Goal: Information Seeking & Learning: Find specific fact

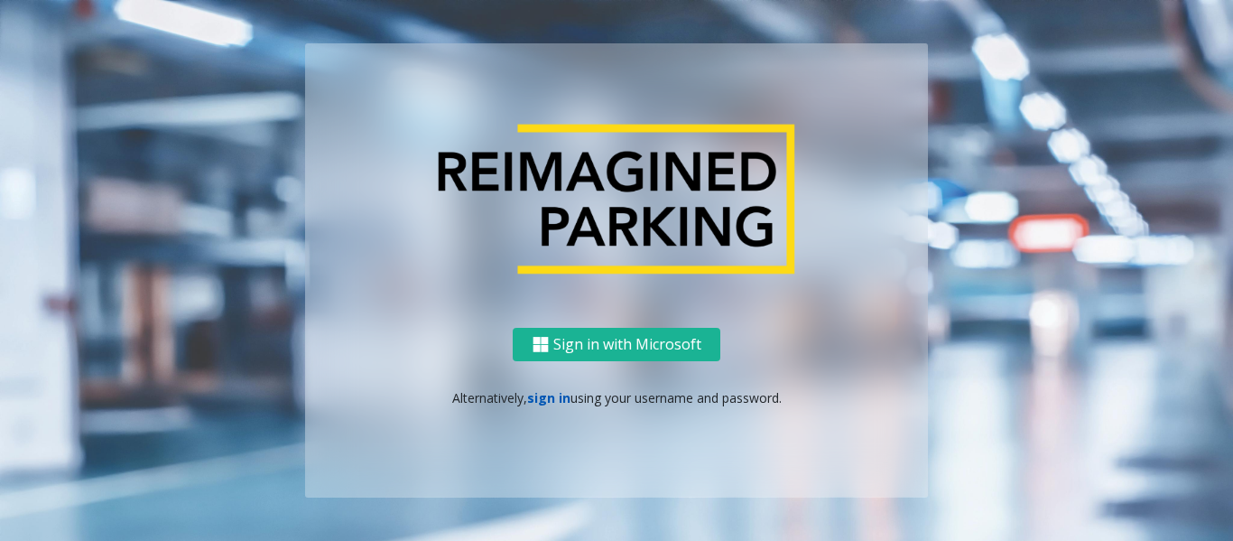
click at [542, 398] on link "sign in" at bounding box center [548, 397] width 43 height 17
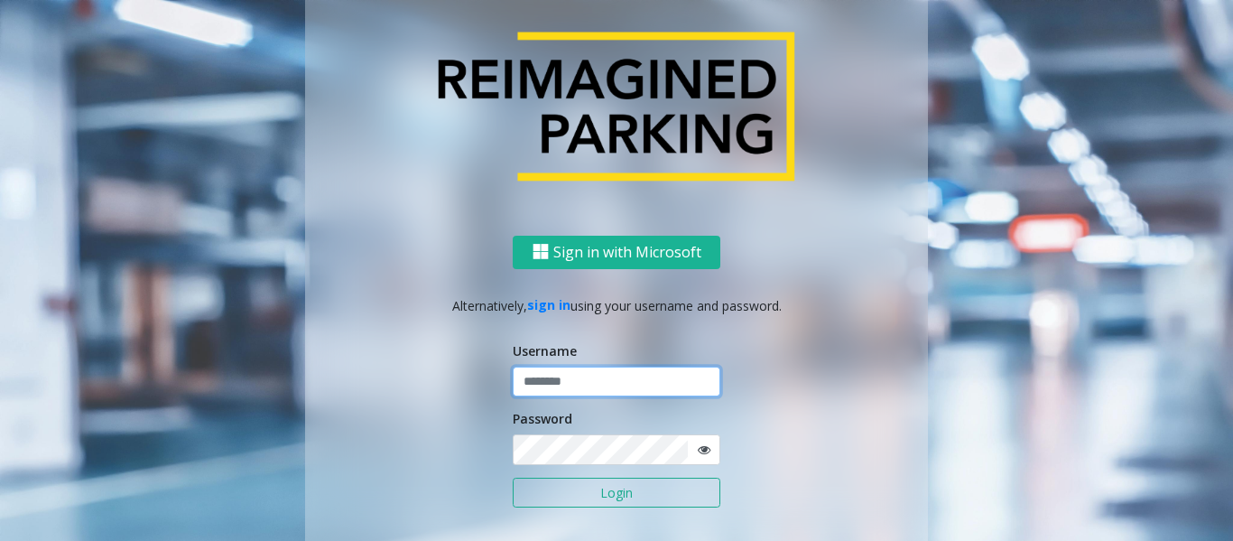
type input "*******"
click at [558, 378] on input "*******" at bounding box center [617, 382] width 208 height 31
click at [609, 484] on button "Login" at bounding box center [617, 493] width 208 height 31
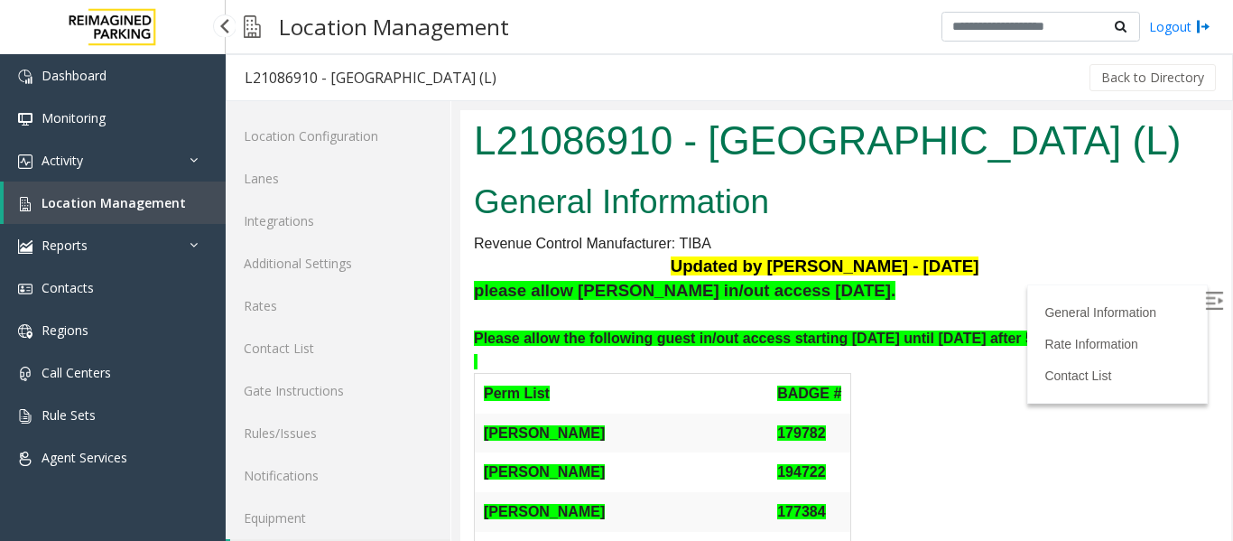
click at [135, 195] on span "Location Management" at bounding box center [114, 202] width 144 height 17
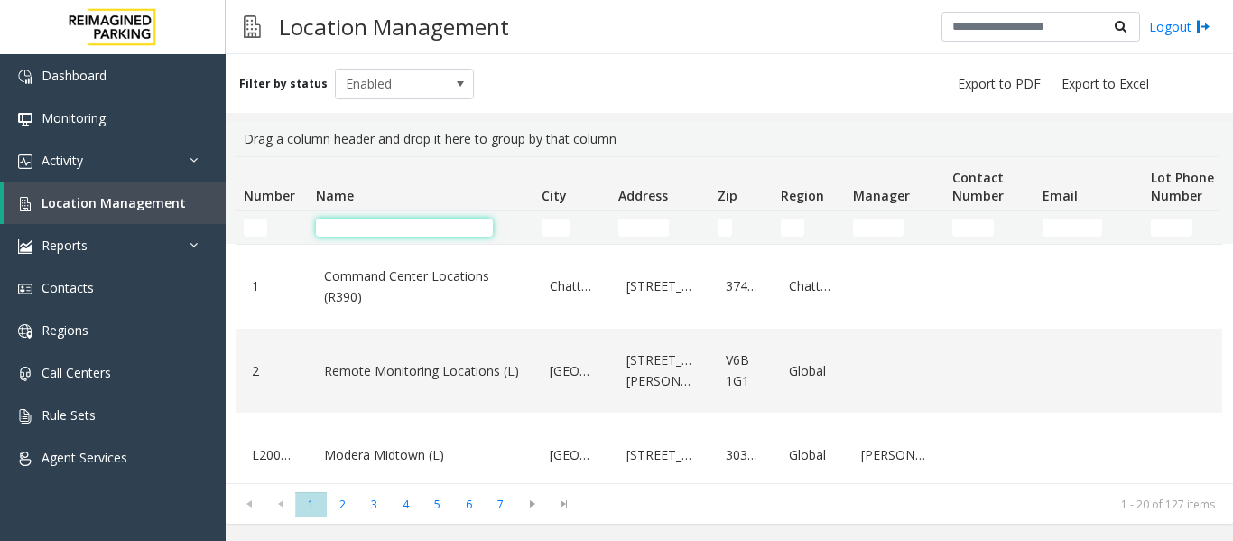
click at [393, 223] on input "Name Filter" at bounding box center [404, 227] width 177 height 18
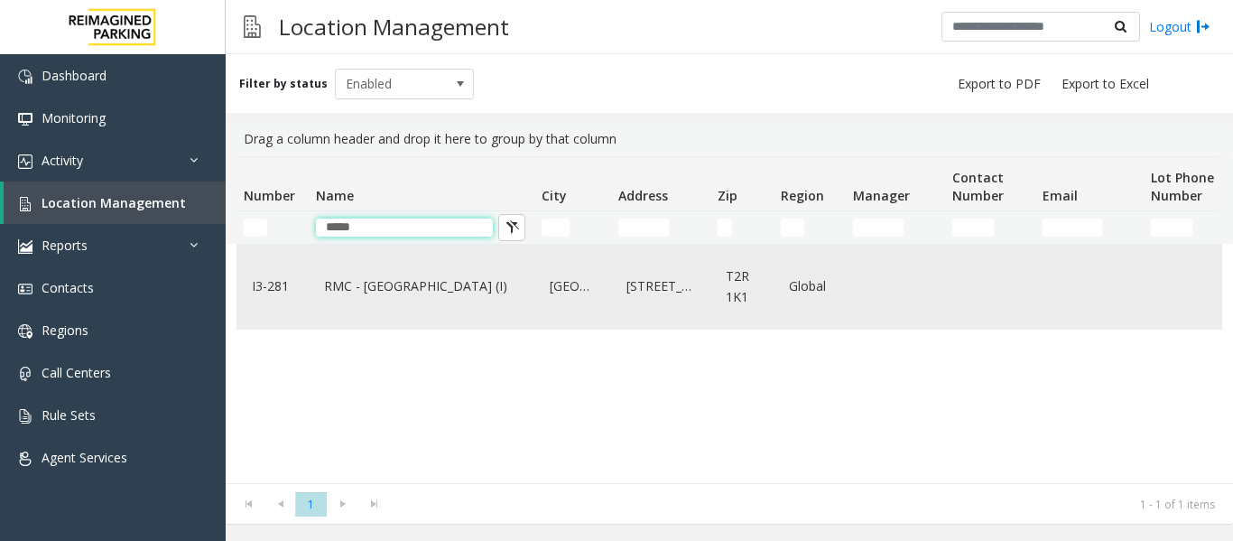
type input "*****"
click at [380, 271] on div "RMC - Mount Royal Village (I)" at bounding box center [422, 287] width 204 height 70
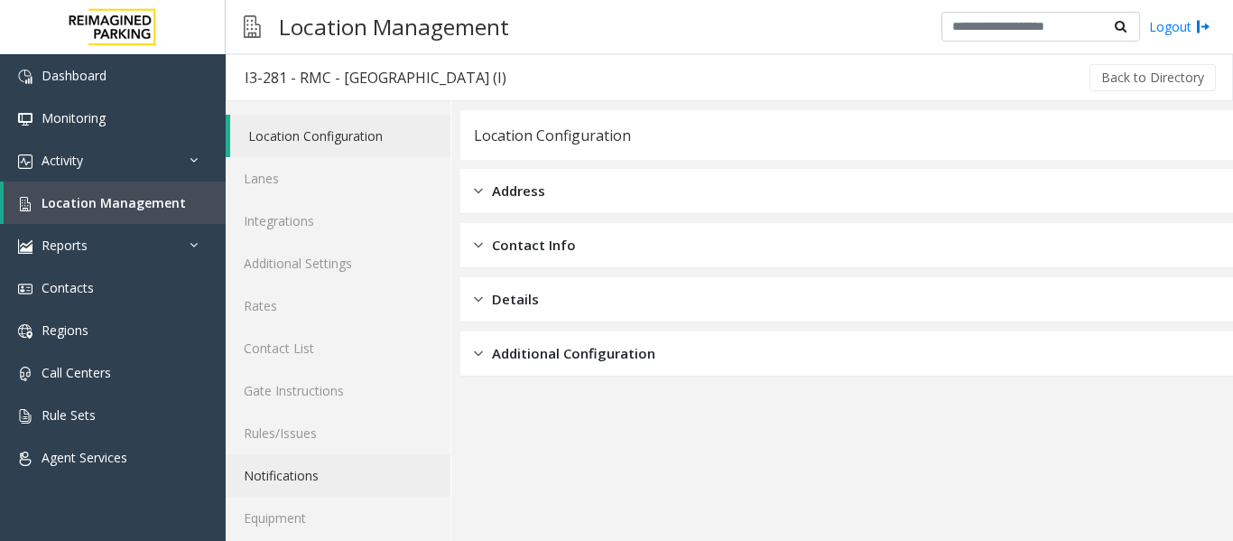
scroll to position [54, 0]
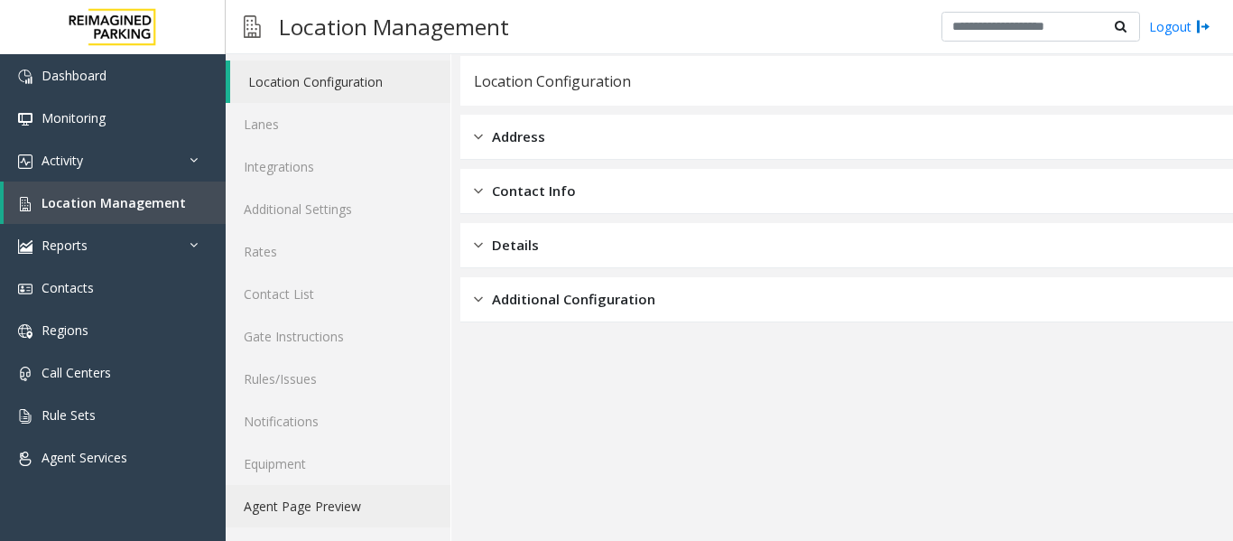
click at [323, 494] on link "Agent Page Preview" at bounding box center [338, 506] width 225 height 42
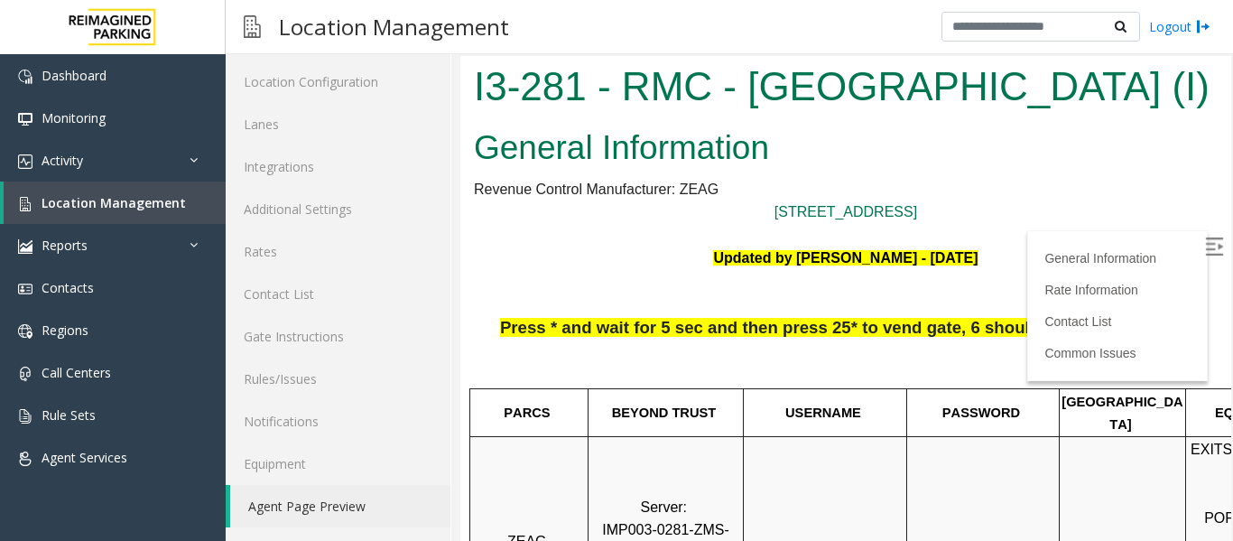
click at [1205, 237] on img at bounding box center [1214, 246] width 18 height 18
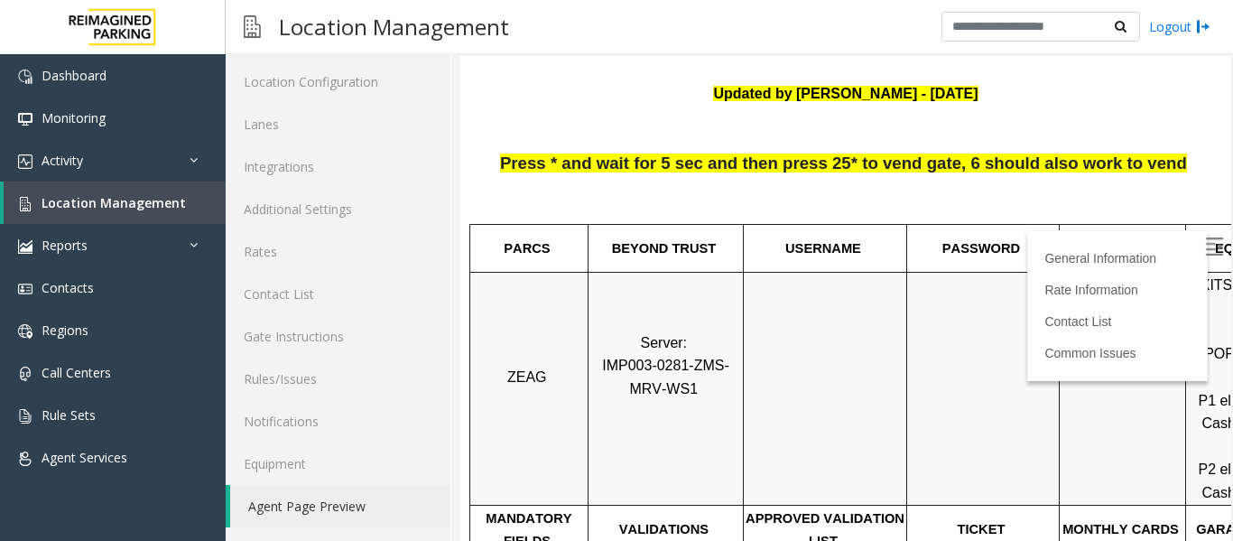
scroll to position [90, 0]
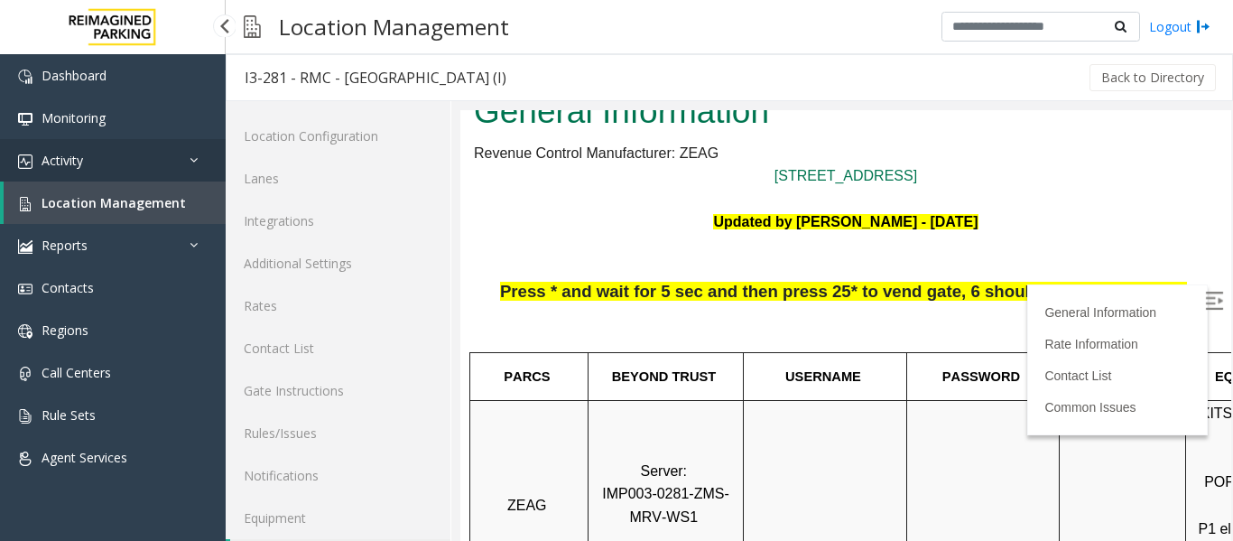
scroll to position [54, 0]
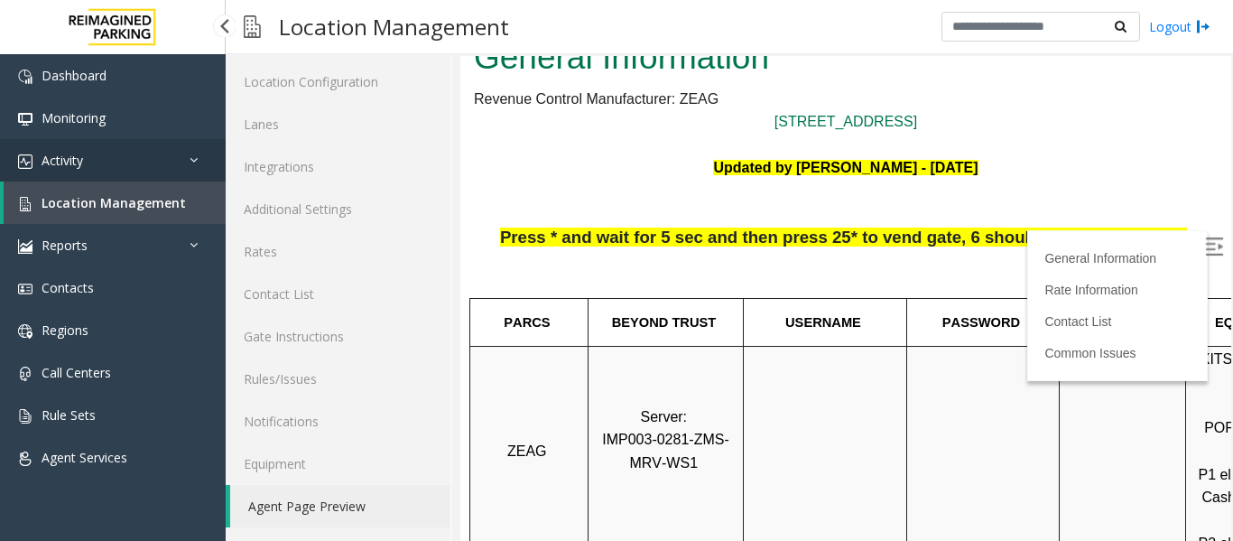
click at [115, 163] on link "Activity" at bounding box center [113, 160] width 226 height 42
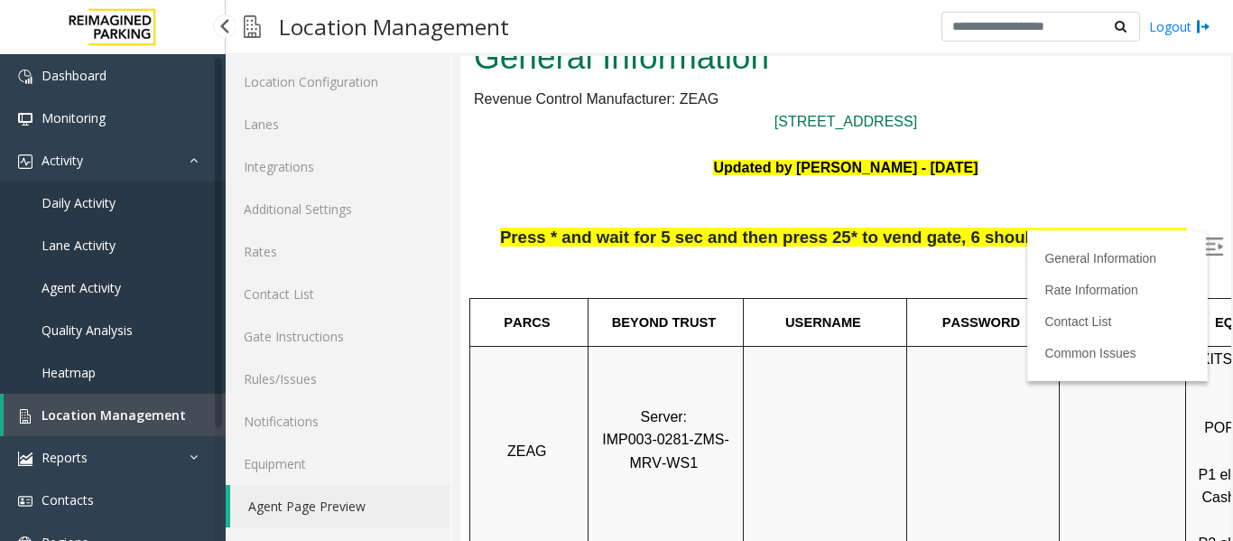
click at [110, 285] on span "Agent Activity" at bounding box center [81, 287] width 79 height 17
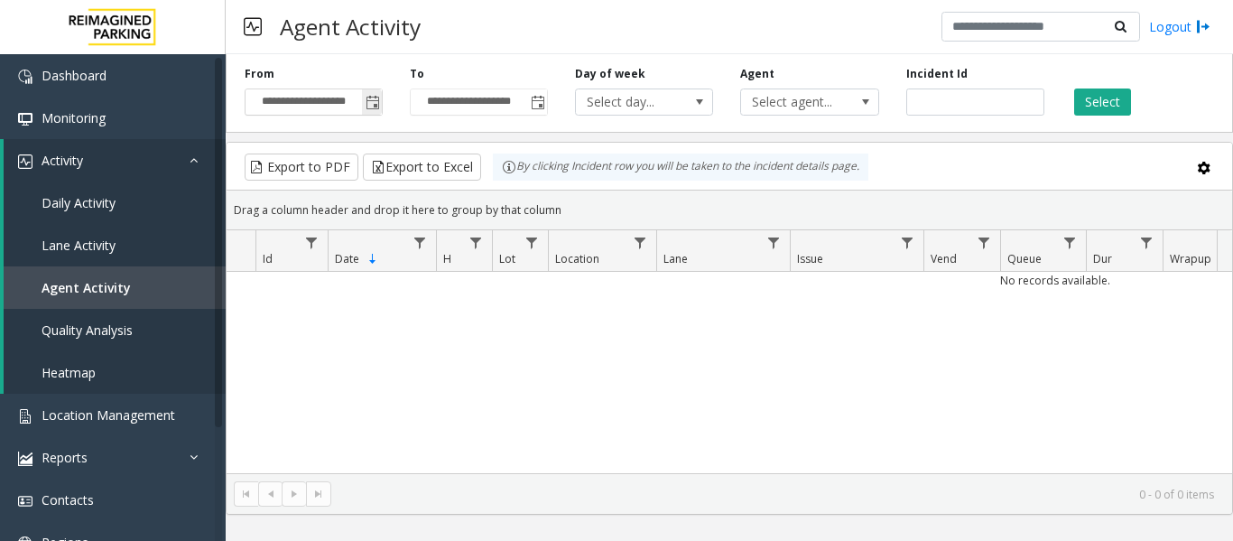
click at [370, 103] on span "Toggle popup" at bounding box center [373, 103] width 14 height 14
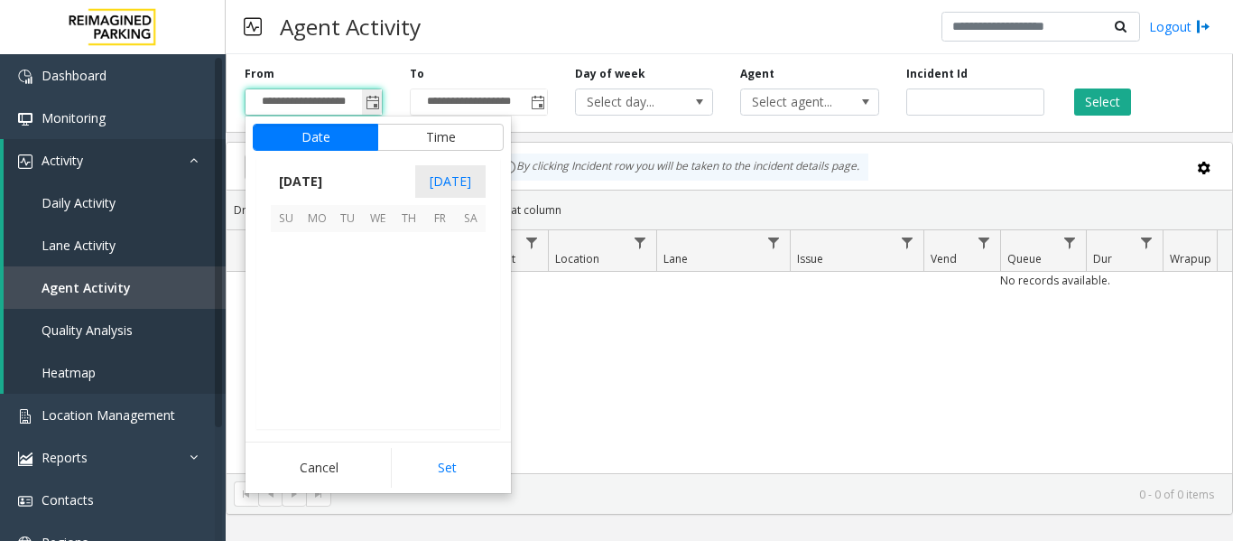
scroll to position [324262, 0]
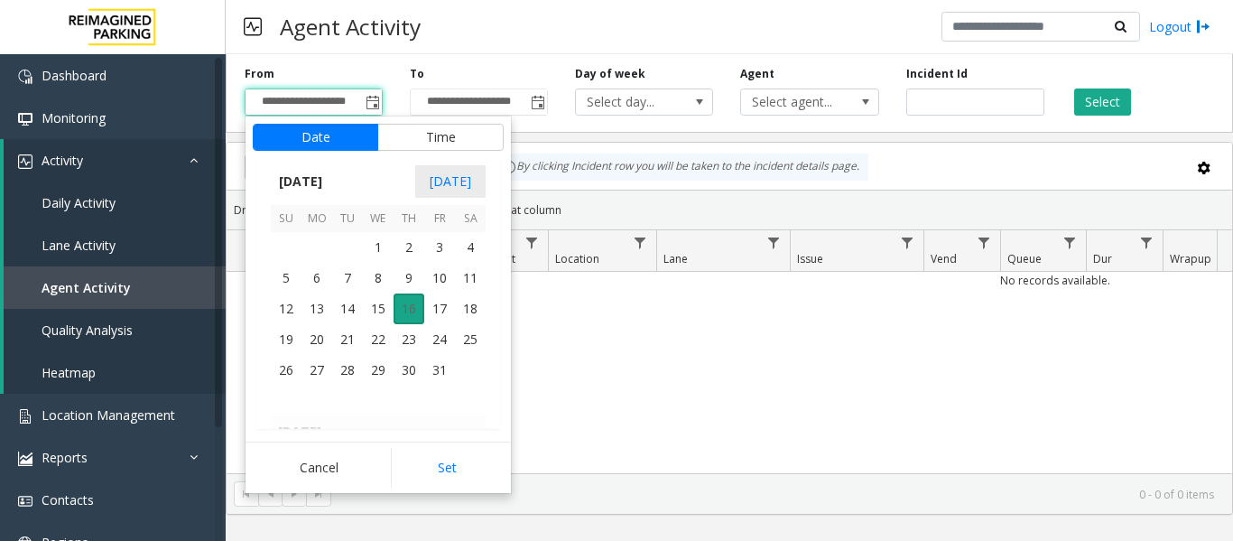
click at [415, 307] on span "16" at bounding box center [409, 308] width 31 height 31
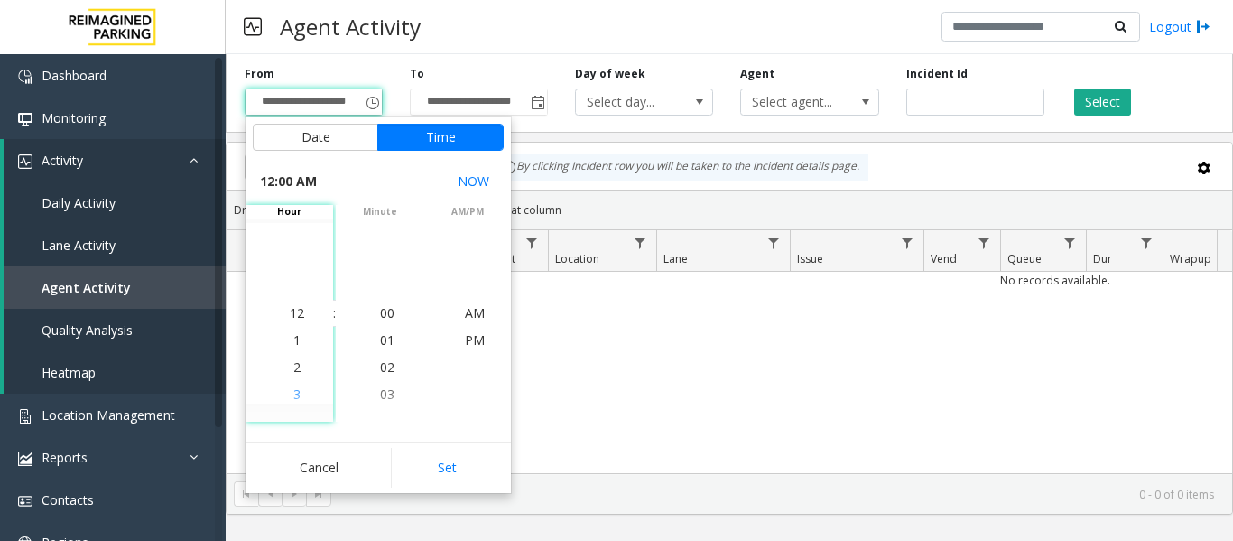
click at [284, 392] on li "3" at bounding box center [296, 394] width 63 height 27
click at [436, 458] on button "Set" at bounding box center [448, 468] width 114 height 40
type input "**********"
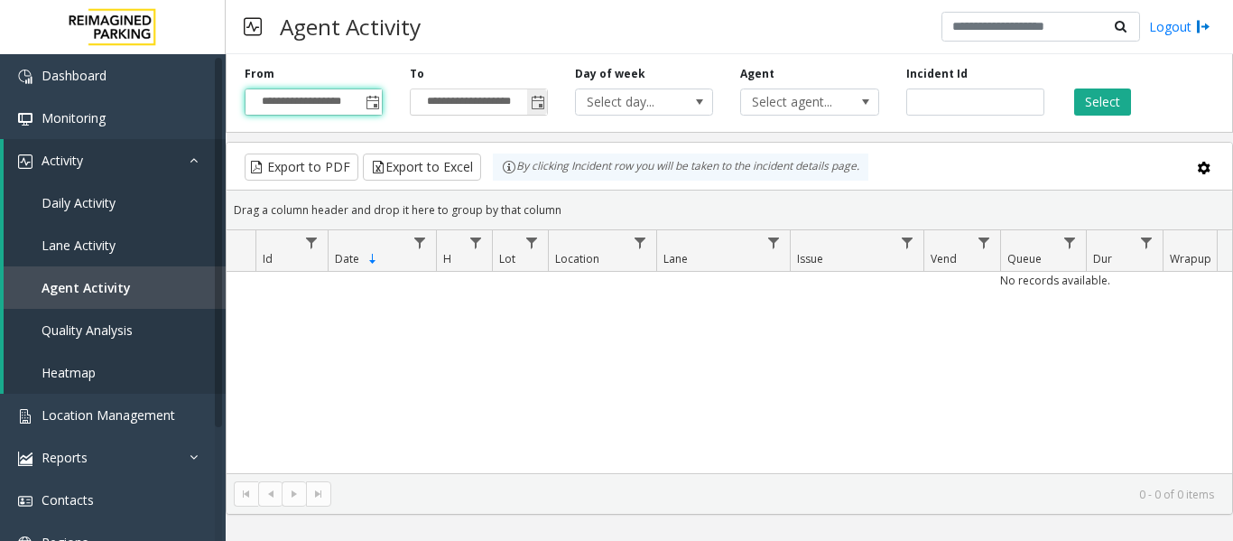
click at [535, 101] on span "Toggle popup" at bounding box center [538, 103] width 14 height 14
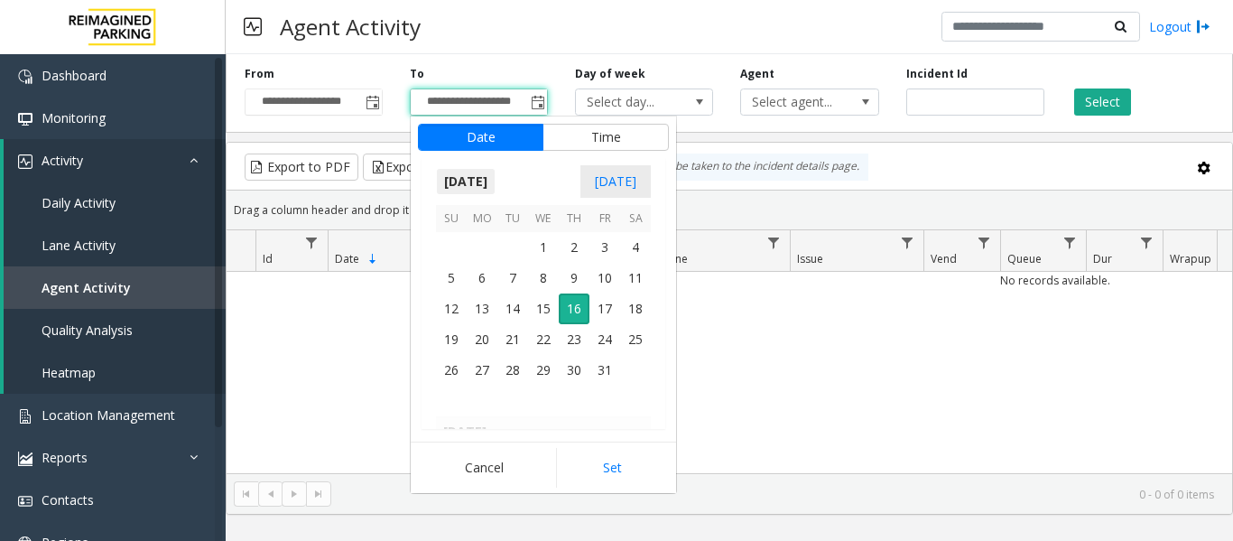
scroll to position [27, 0]
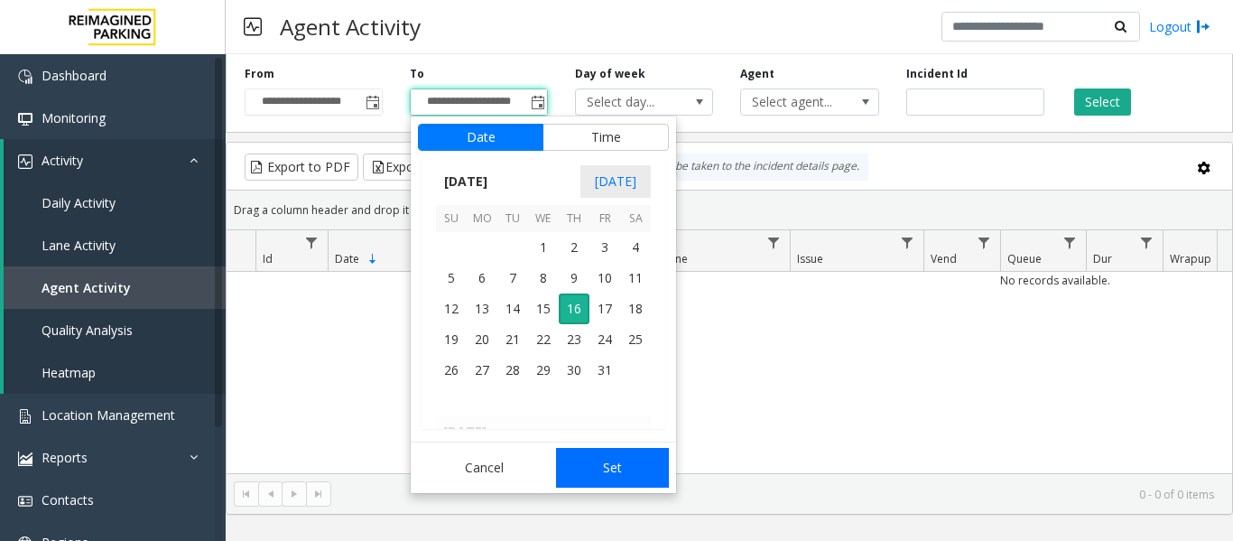
click at [590, 467] on button "Set" at bounding box center [613, 468] width 114 height 40
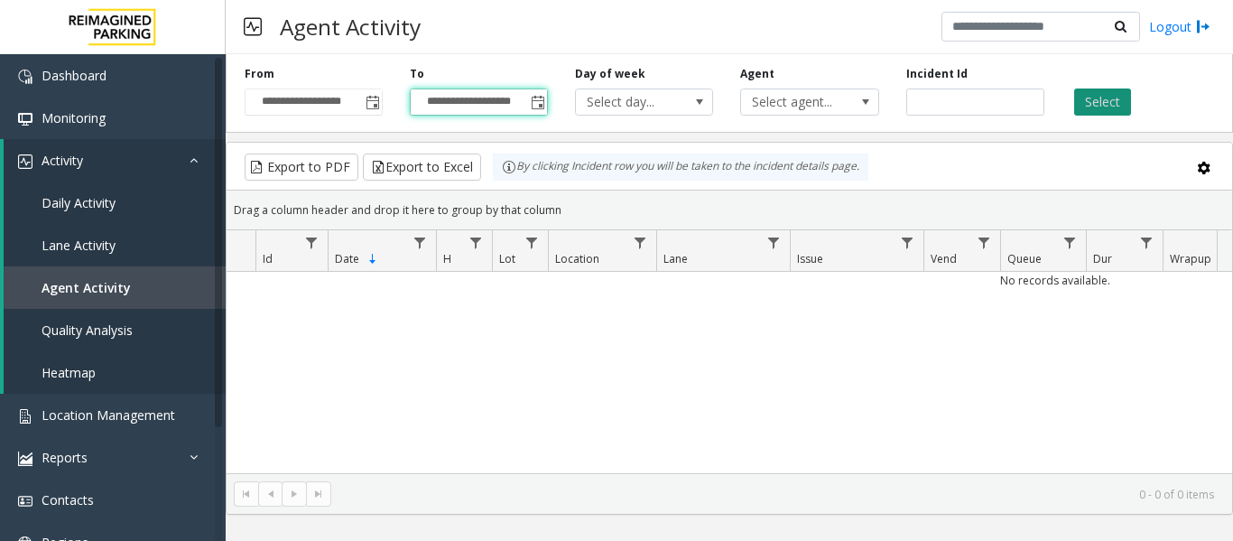
click at [1080, 108] on button "Select" at bounding box center [1102, 101] width 57 height 27
click at [797, 100] on span "Select agent..." at bounding box center [795, 101] width 109 height 25
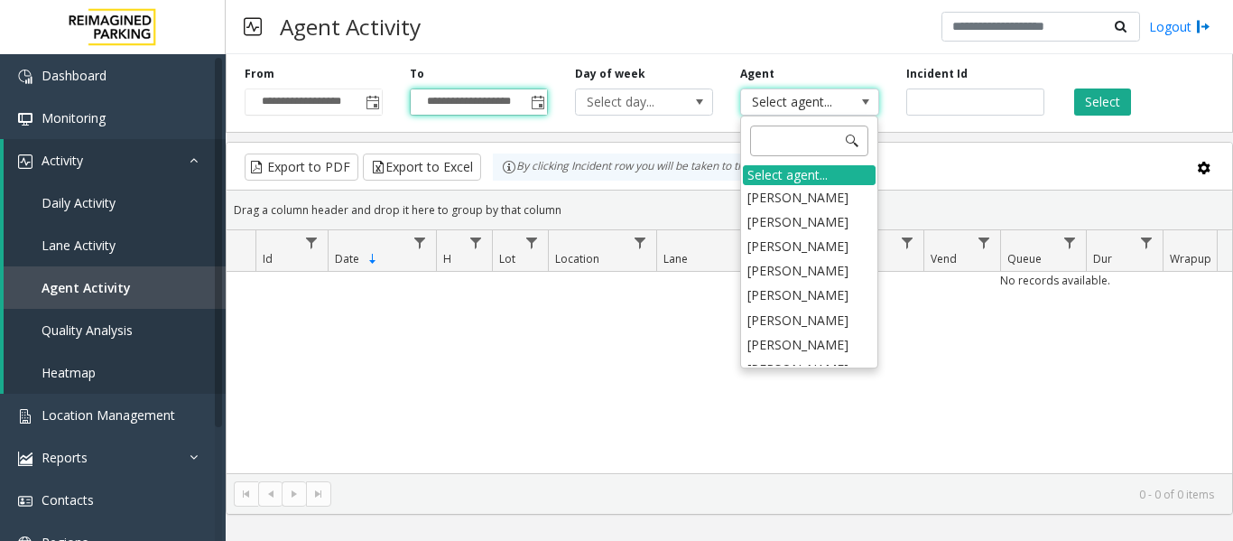
click at [787, 144] on input at bounding box center [809, 141] width 118 height 31
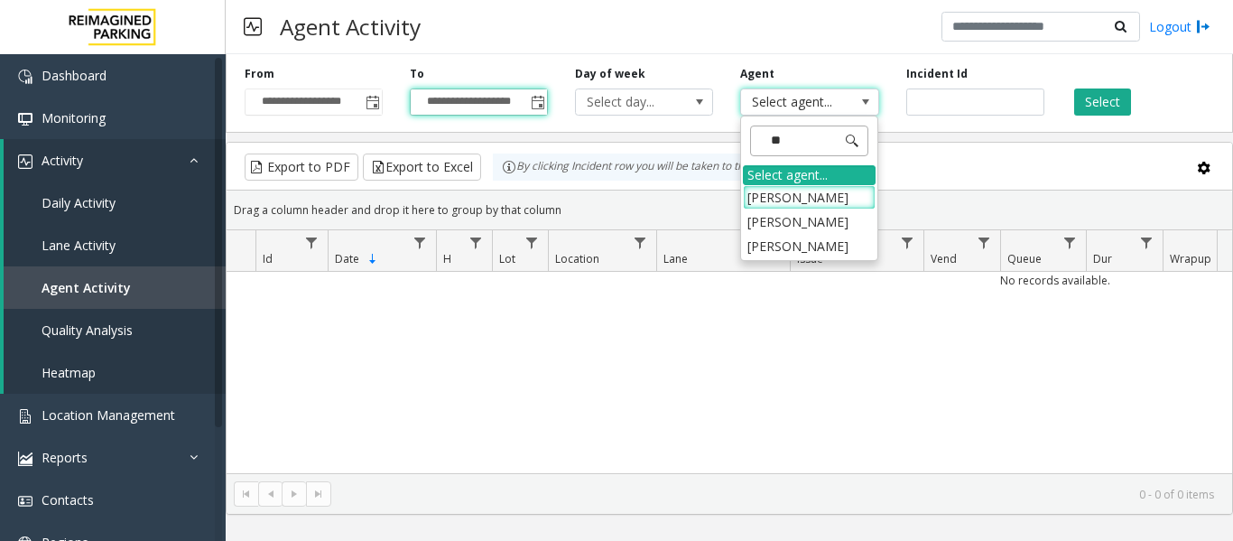
type input "*"
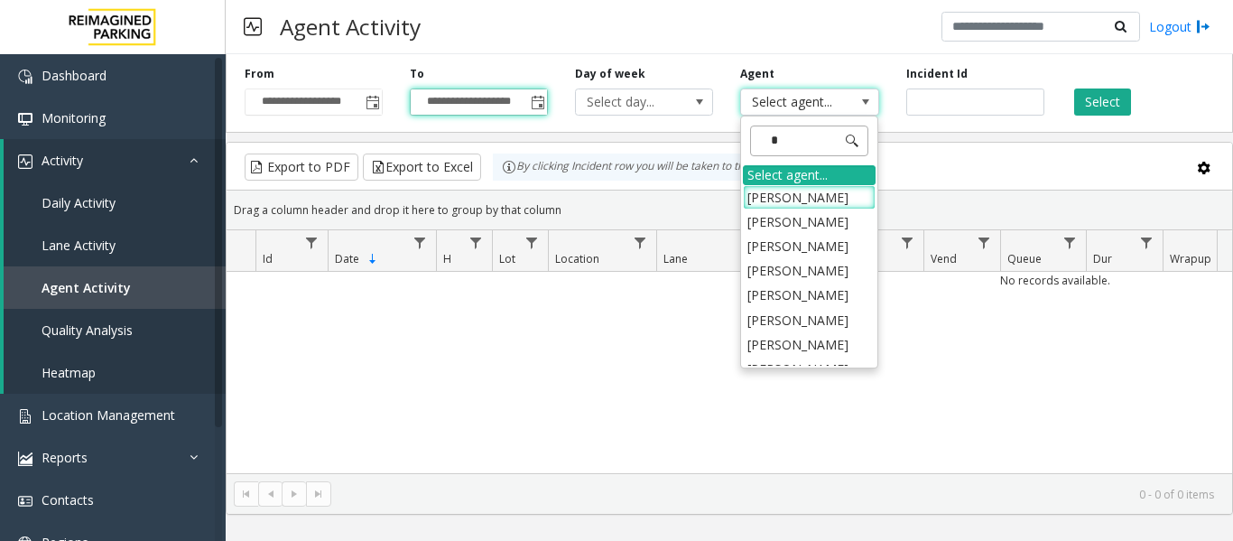
type input "**"
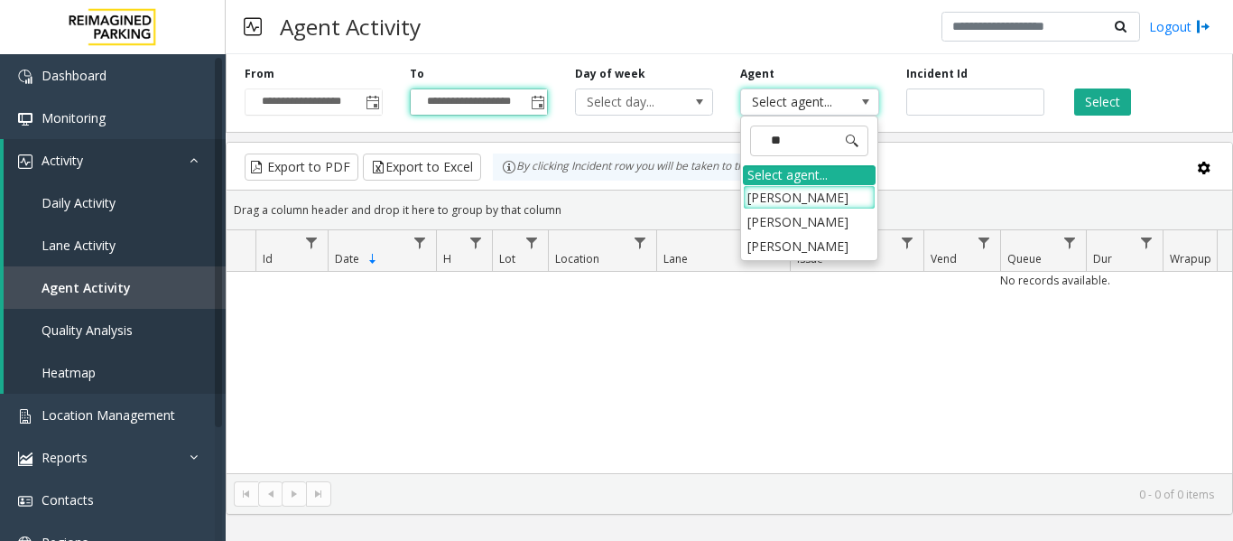
click at [588, 177] on div "By clicking Incident row you will be taken to the incident details page." at bounding box center [681, 166] width 376 height 27
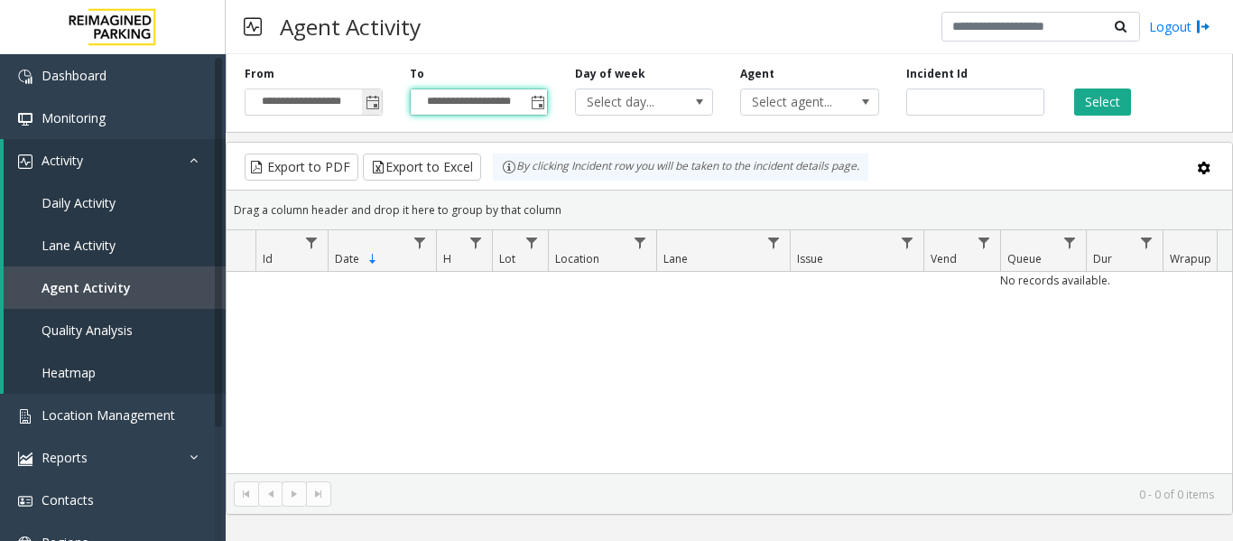
click at [372, 102] on span "Toggle popup" at bounding box center [373, 103] width 14 height 14
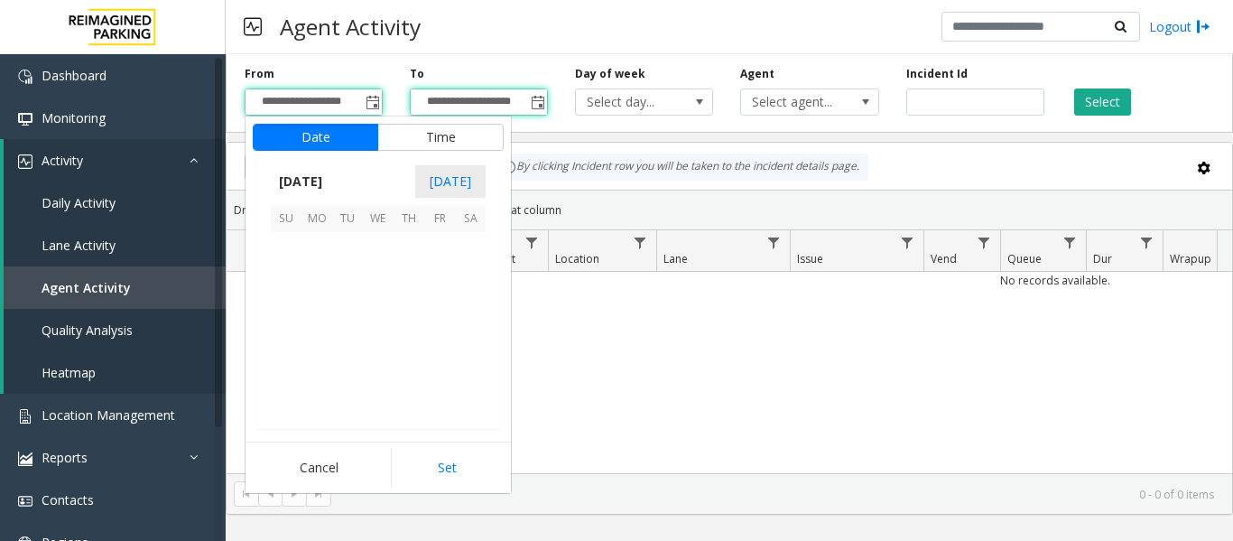
scroll to position [81, 0]
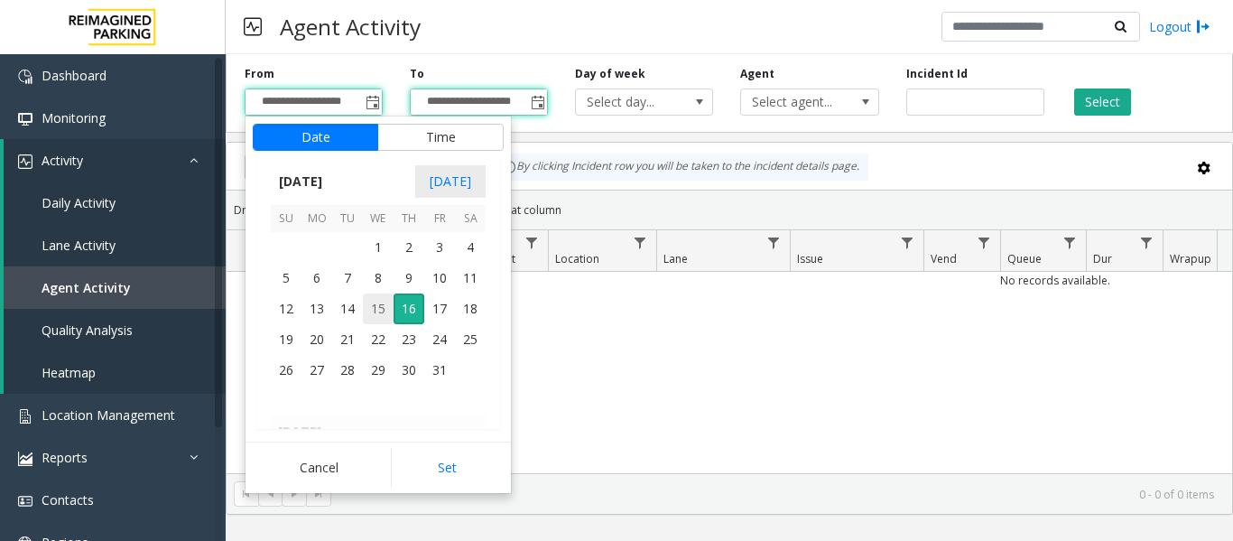
click at [375, 304] on span "15" at bounding box center [378, 308] width 31 height 31
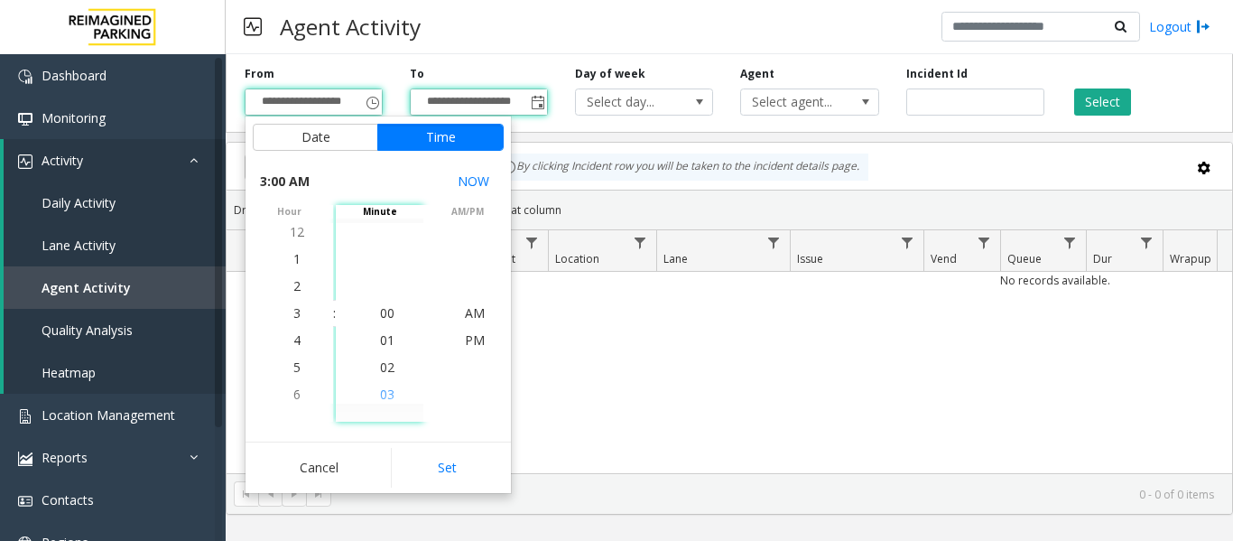
click at [387, 395] on span "03" at bounding box center [387, 394] width 14 height 17
click at [449, 478] on button "Set" at bounding box center [448, 468] width 114 height 40
type input "**********"
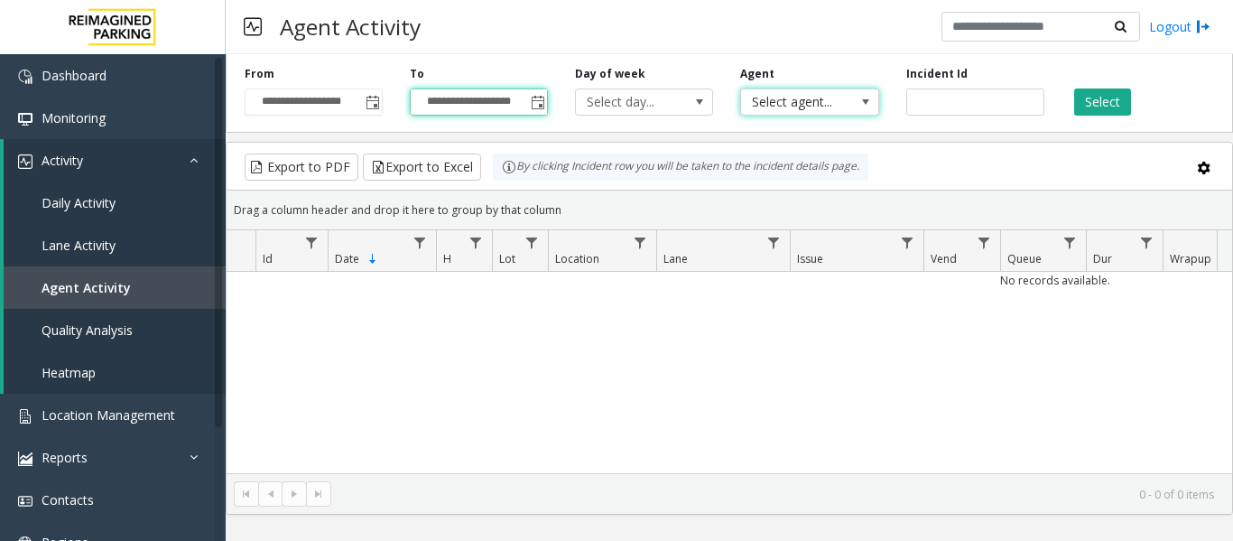
click at [768, 101] on span "Select agent..." at bounding box center [795, 101] width 109 height 25
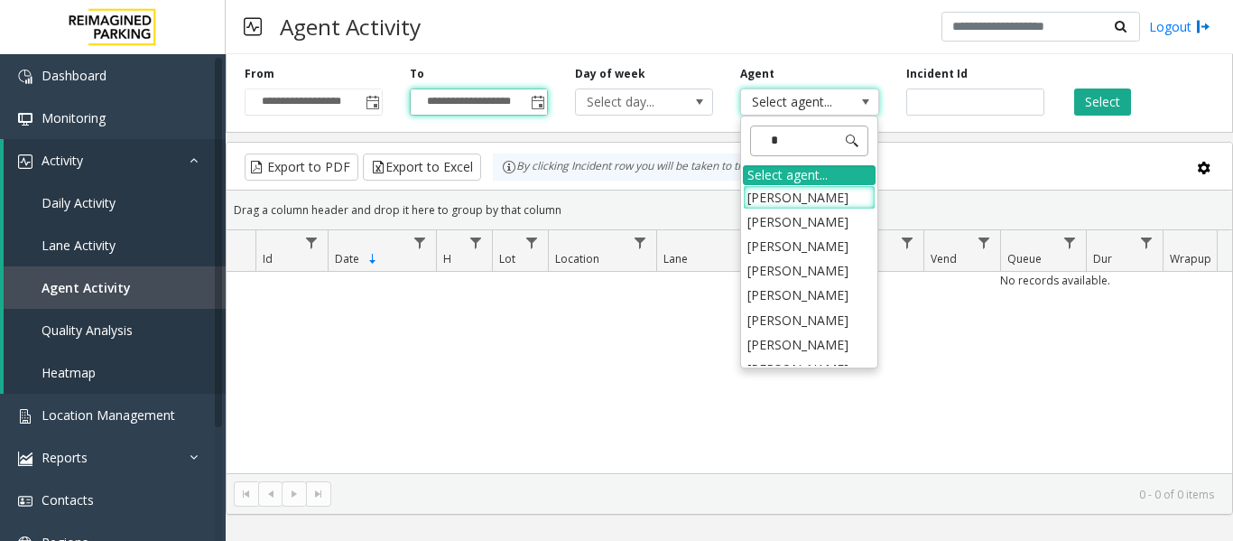
type input "**"
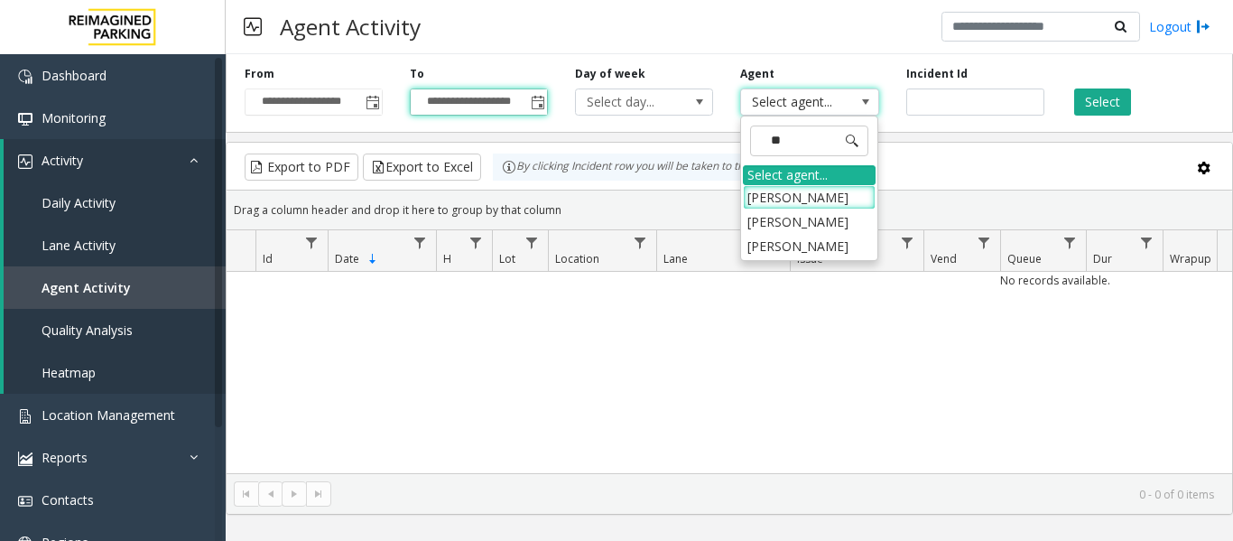
click at [809, 316] on div "No records available." at bounding box center [730, 385] width 1006 height 226
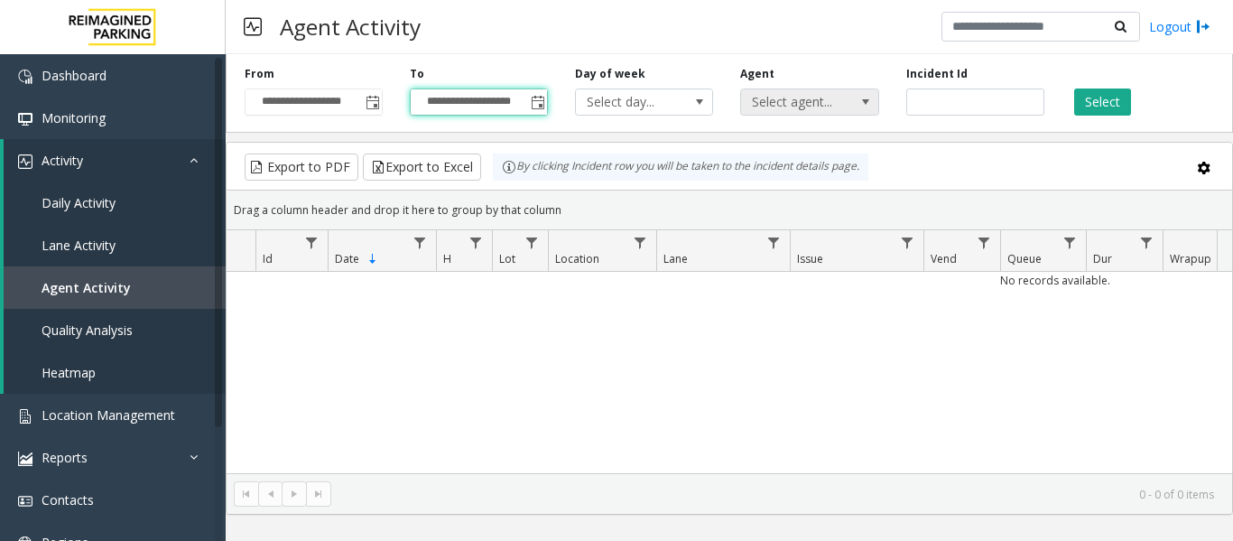
click at [804, 104] on span "Select agent..." at bounding box center [795, 101] width 109 height 25
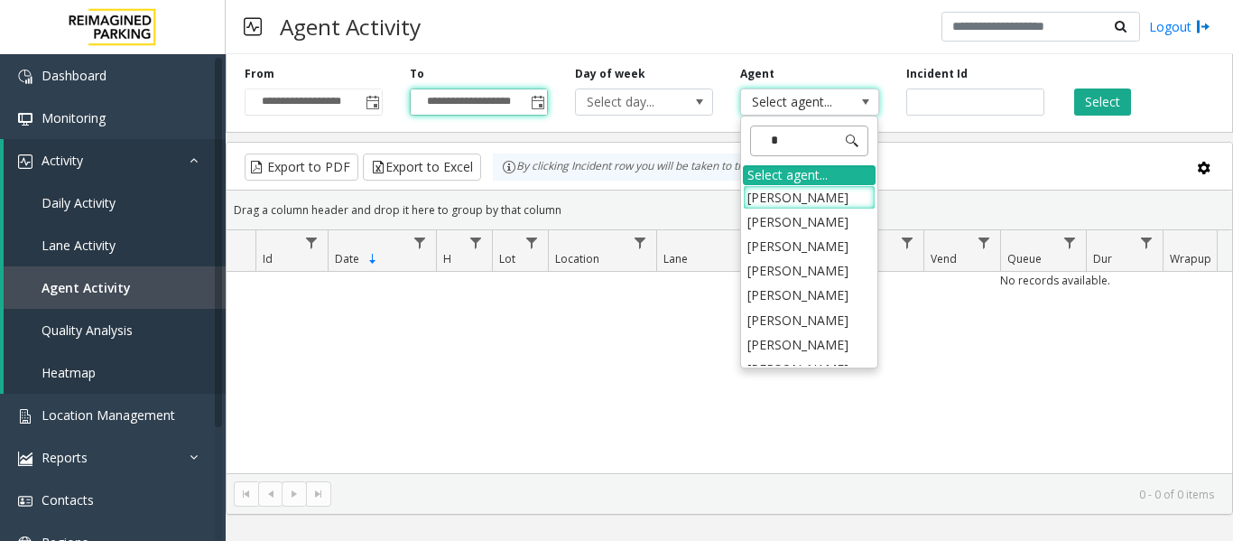
type input "**"
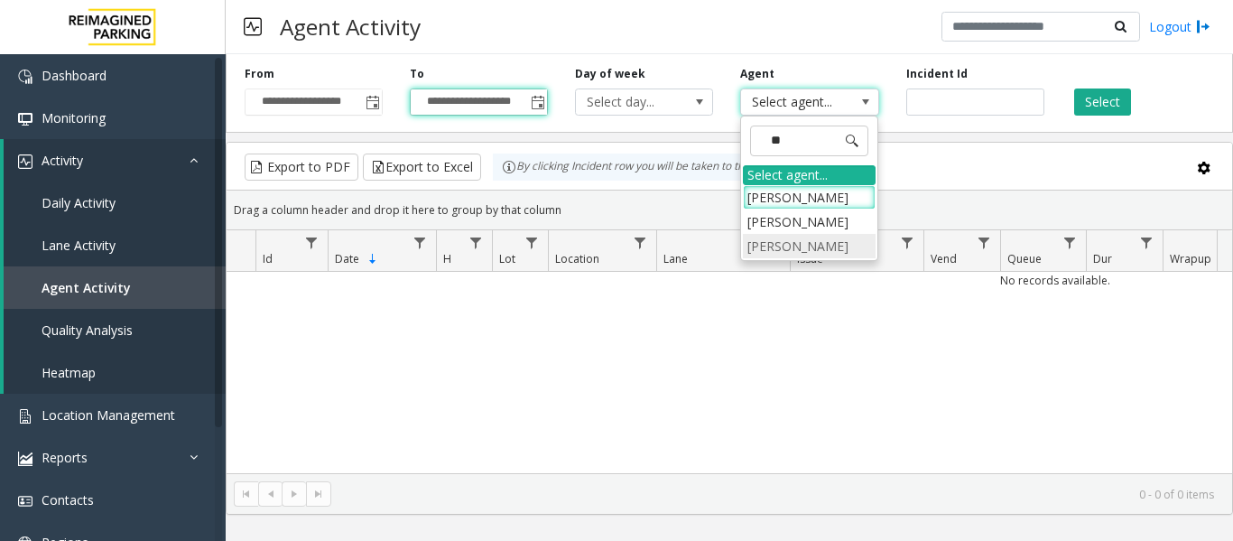
click at [784, 258] on li "[PERSON_NAME]" at bounding box center [809, 246] width 133 height 24
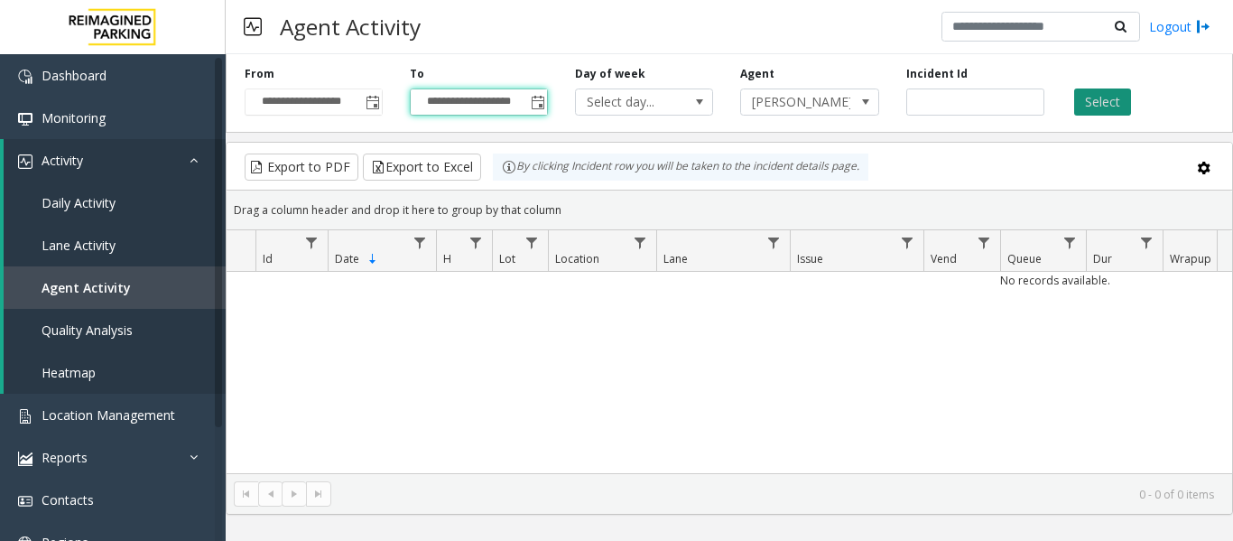
click at [1090, 96] on button "Select" at bounding box center [1102, 101] width 57 height 27
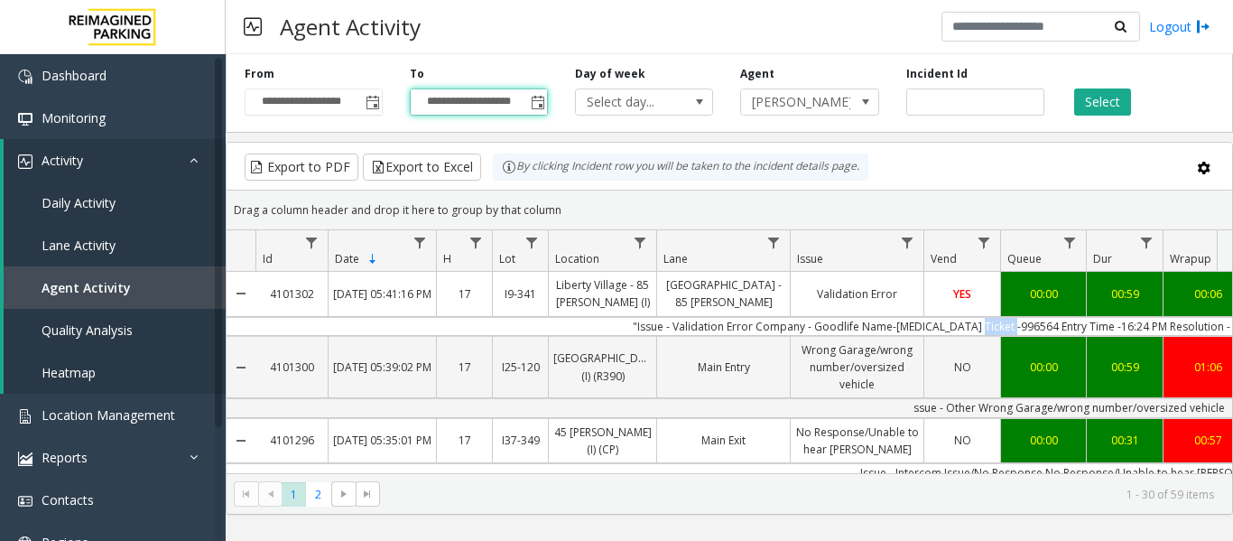
copy td "996564"
drag, startPoint x: 1033, startPoint y: 324, endPoint x: 995, endPoint y: 324, distance: 37.9
click at [995, 324] on td ""Issue - Validation Error Company - Goodlife Name-[MEDICAL_DATA] Ticket -996564…" at bounding box center [1070, 326] width 1628 height 19
drag, startPoint x: 952, startPoint y: 324, endPoint x: 923, endPoint y: 329, distance: 29.2
click at [923, 329] on td ""Issue - Validation Error Company - Goodlife Name-[MEDICAL_DATA] Ticket -996564…" at bounding box center [1070, 326] width 1628 height 19
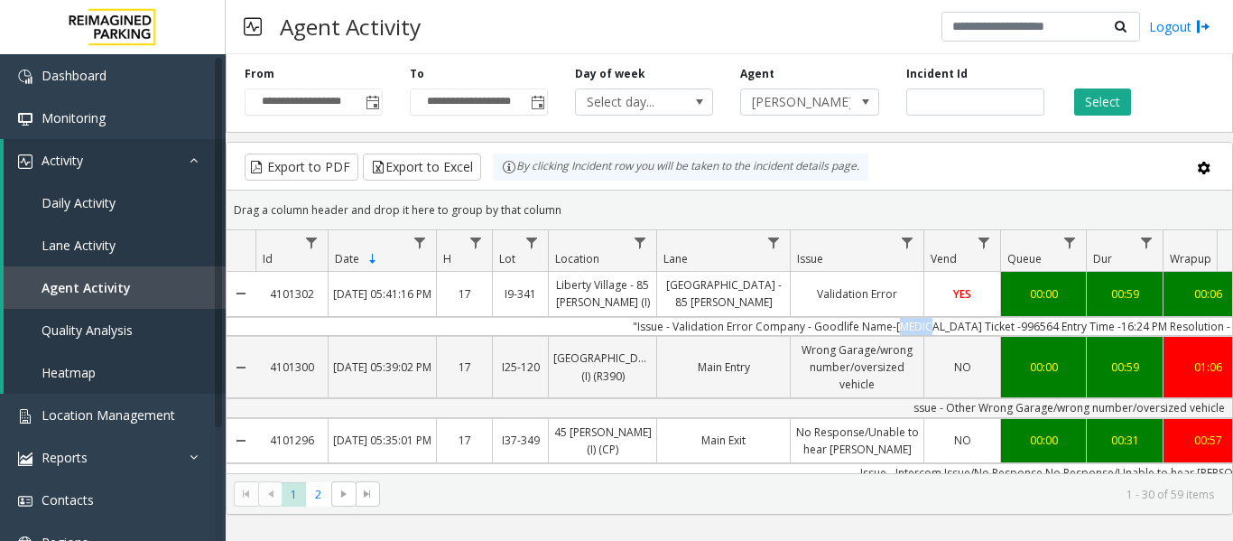
copy td "Logen"
drag, startPoint x: 1121, startPoint y: 325, endPoint x: 1092, endPoint y: 332, distance: 29.8
click at [1092, 332] on td ""Issue - Validation Error Company - Goodlife Name-[MEDICAL_DATA] Ticket -996564…" at bounding box center [1070, 326] width 1628 height 19
copy td "16:24"
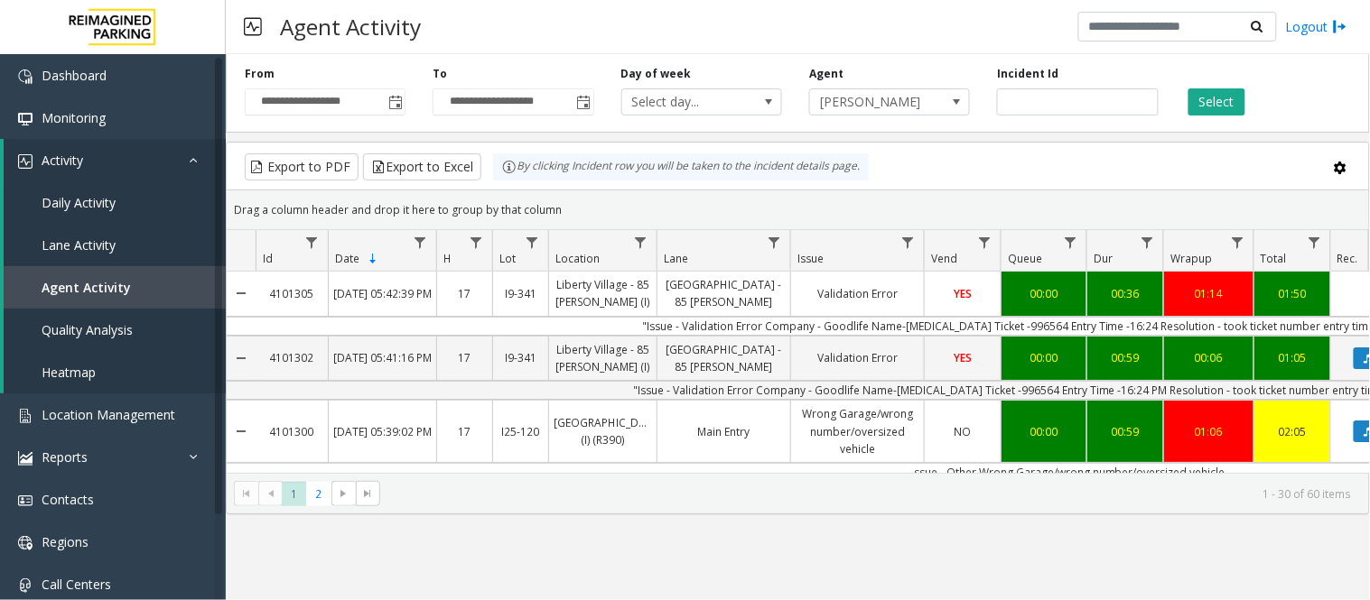
drag, startPoint x: 1198, startPoint y: 2, endPoint x: 781, endPoint y: 553, distance: 691.6
click at [781, 540] on div "**********" at bounding box center [798, 327] width 1144 height 546
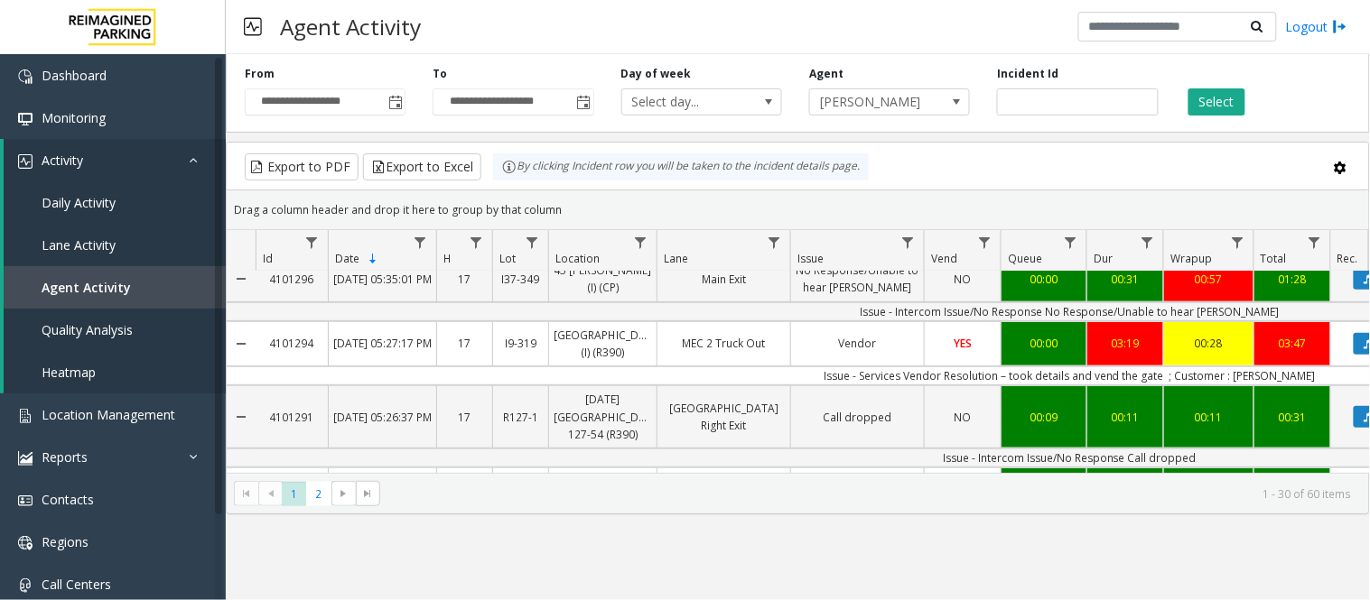
scroll to position [301, 0]
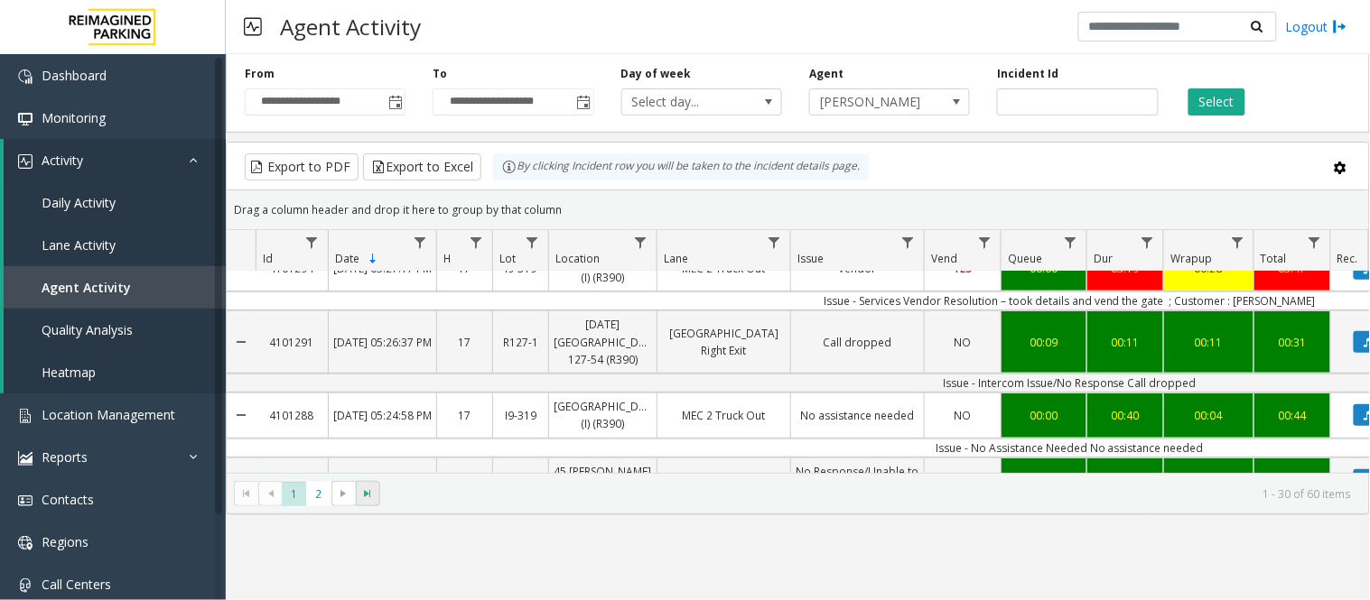
click at [362, 489] on span "Go to the last page" at bounding box center [367, 494] width 14 height 14
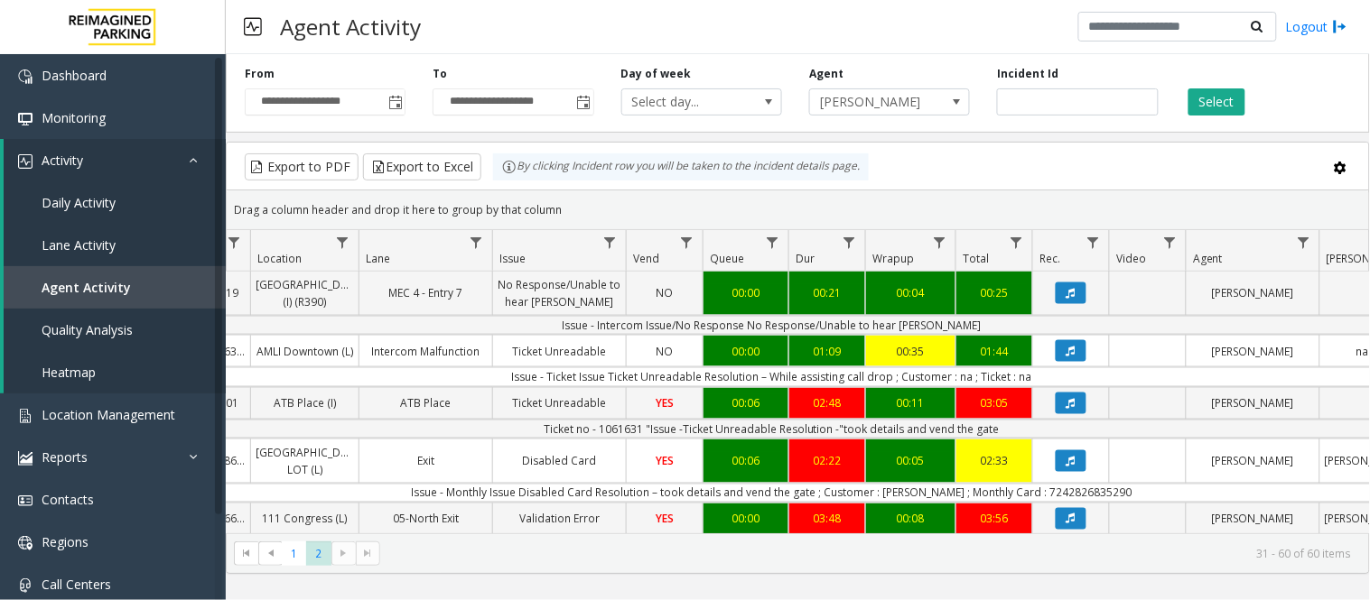
scroll to position [702, 298]
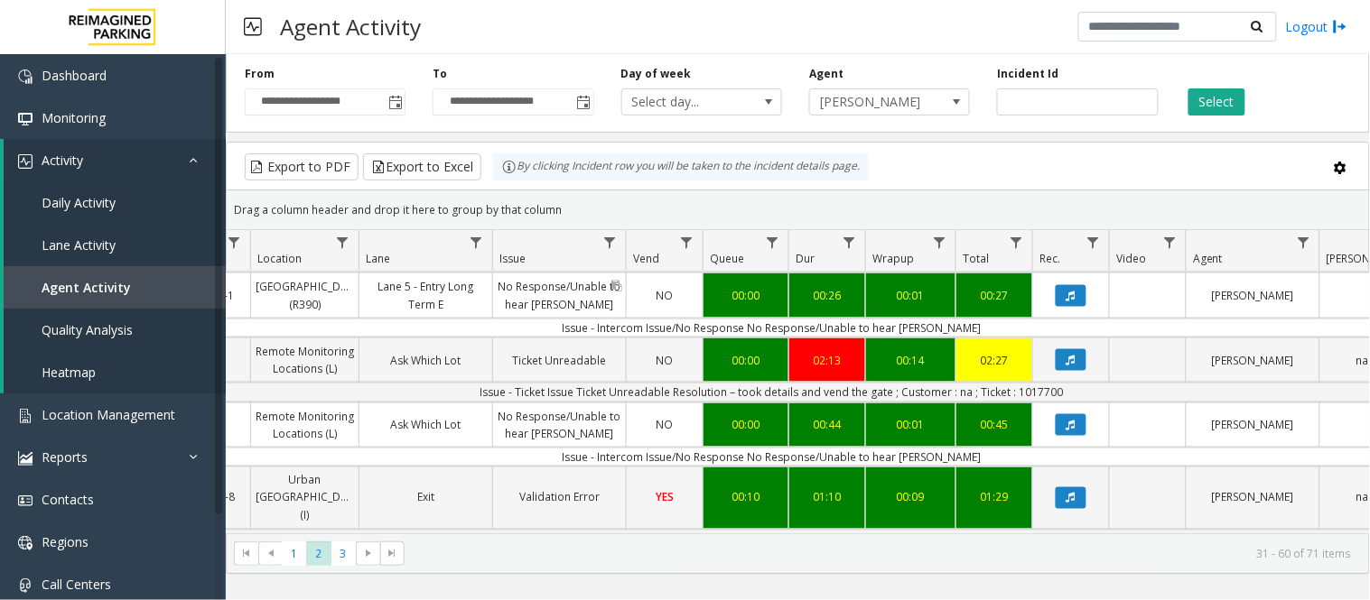
scroll to position [657, 298]
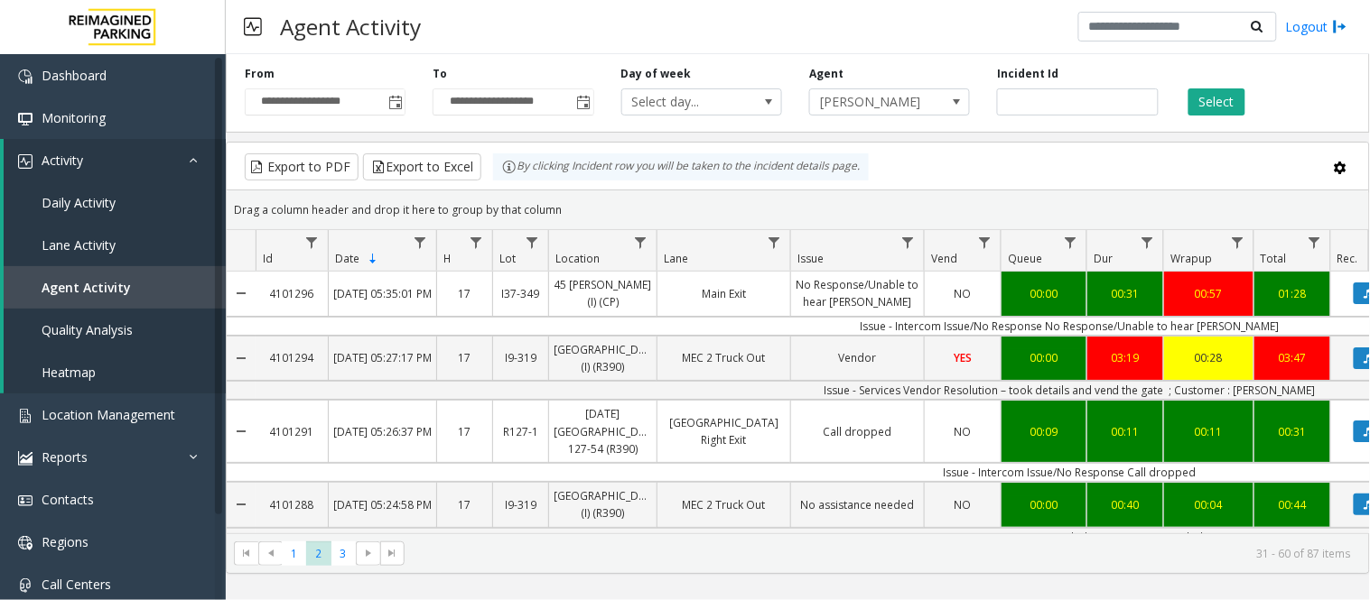
scroll to position [657, 298]
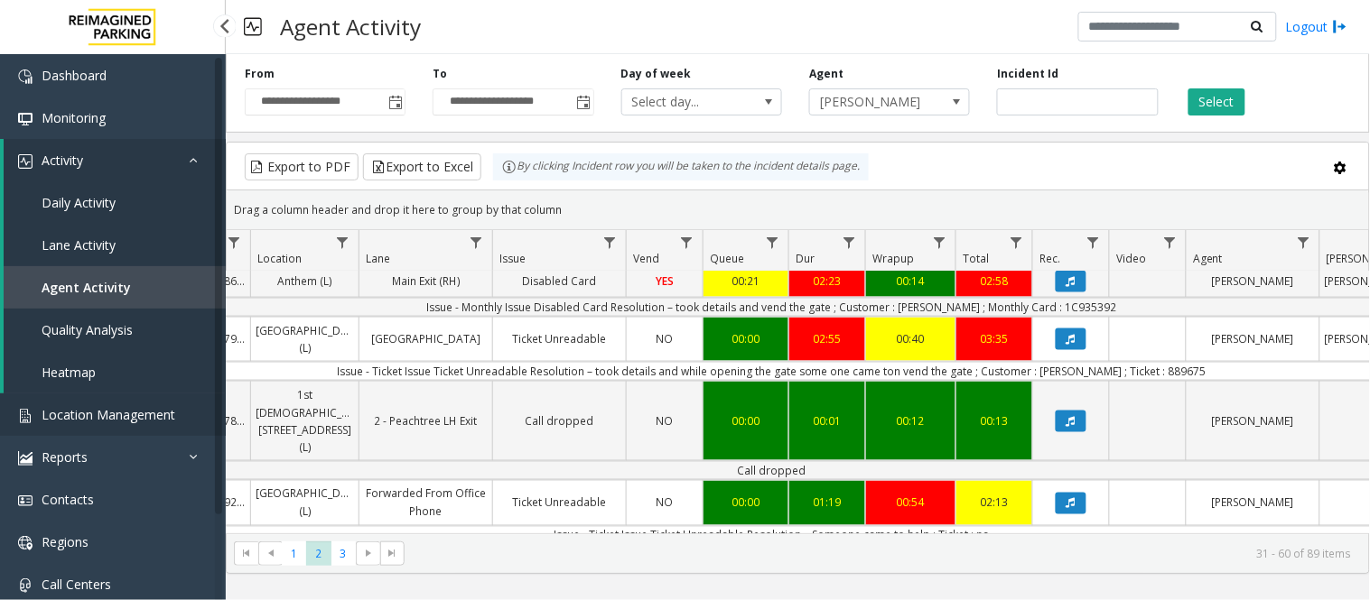
click at [86, 422] on link "Location Management" at bounding box center [113, 415] width 226 height 42
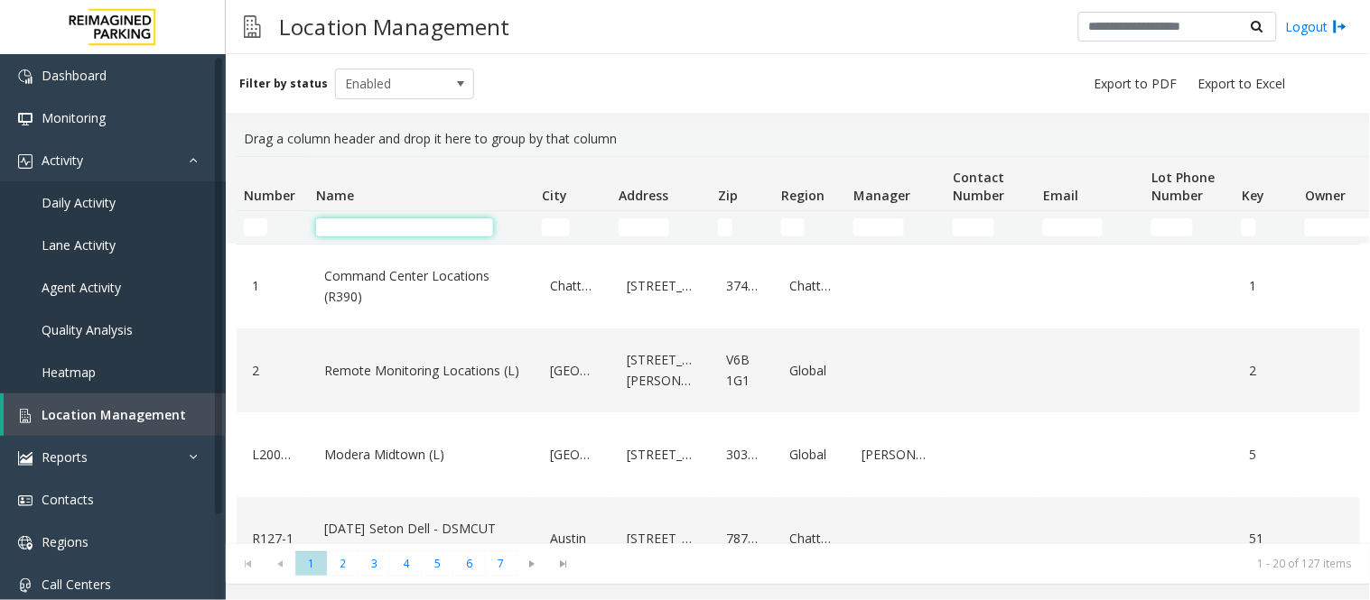
click at [404, 226] on input "Name Filter" at bounding box center [404, 227] width 177 height 18
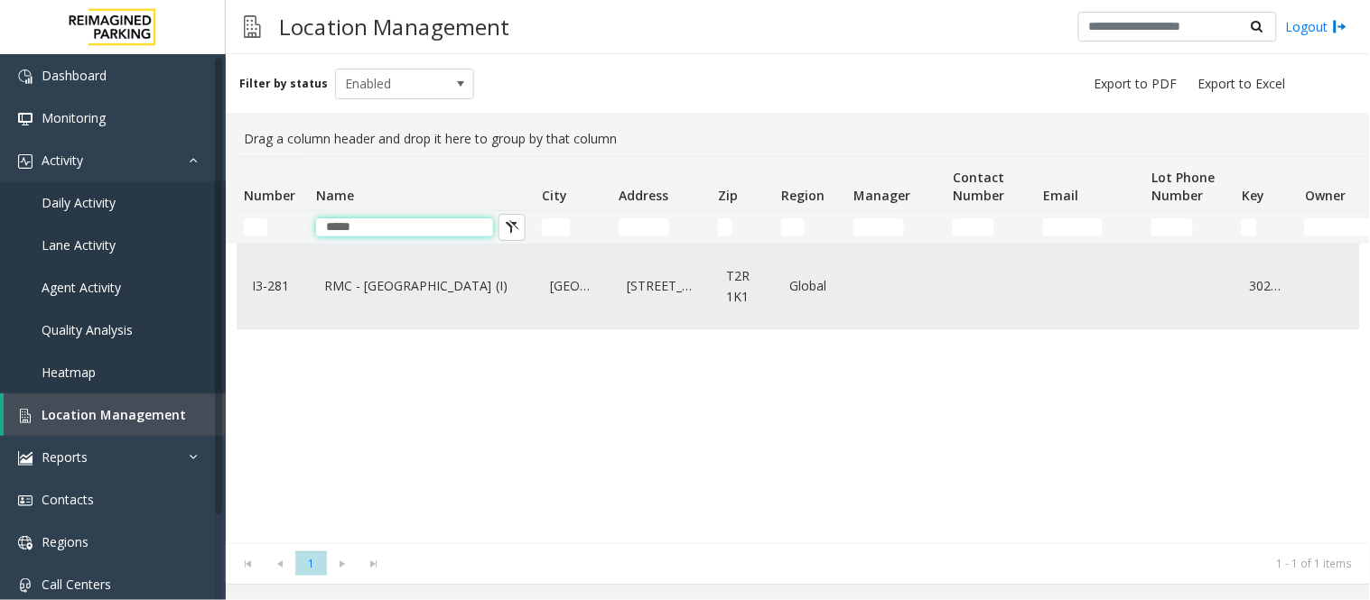
type input "*****"
click at [461, 294] on link "RMC - [GEOGRAPHIC_DATA] (I)" at bounding box center [422, 286] width 204 height 29
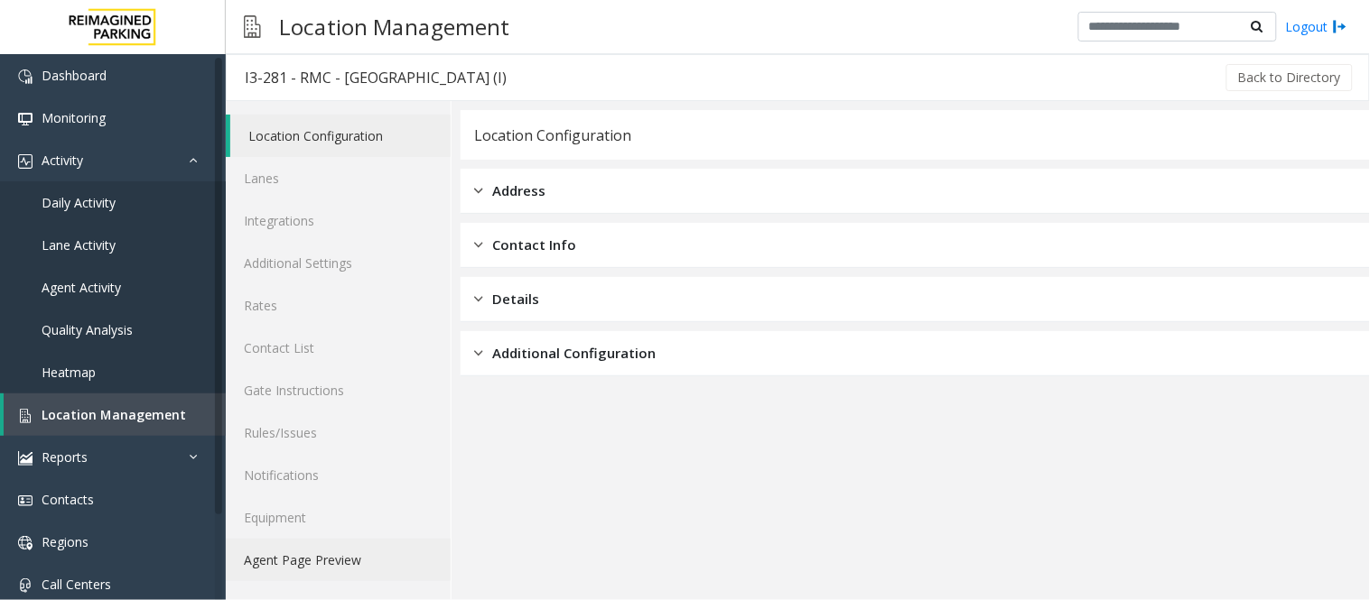
click at [353, 548] on link "Agent Page Preview" at bounding box center [338, 560] width 225 height 42
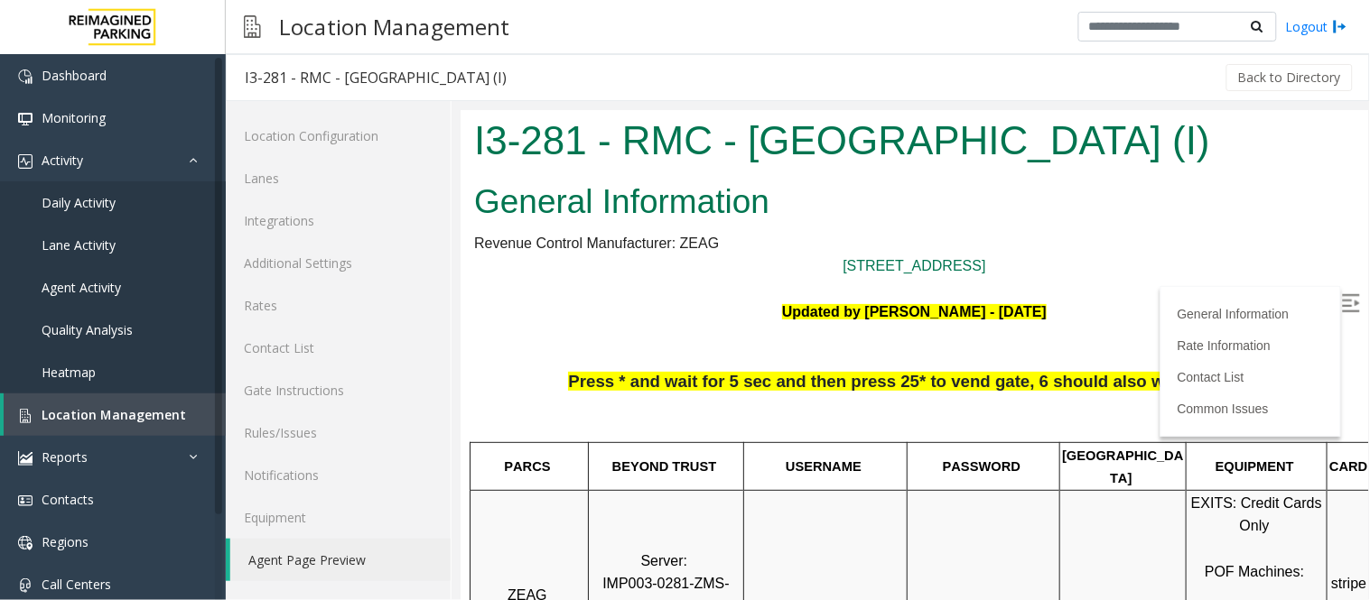
scroll to position [0, 105]
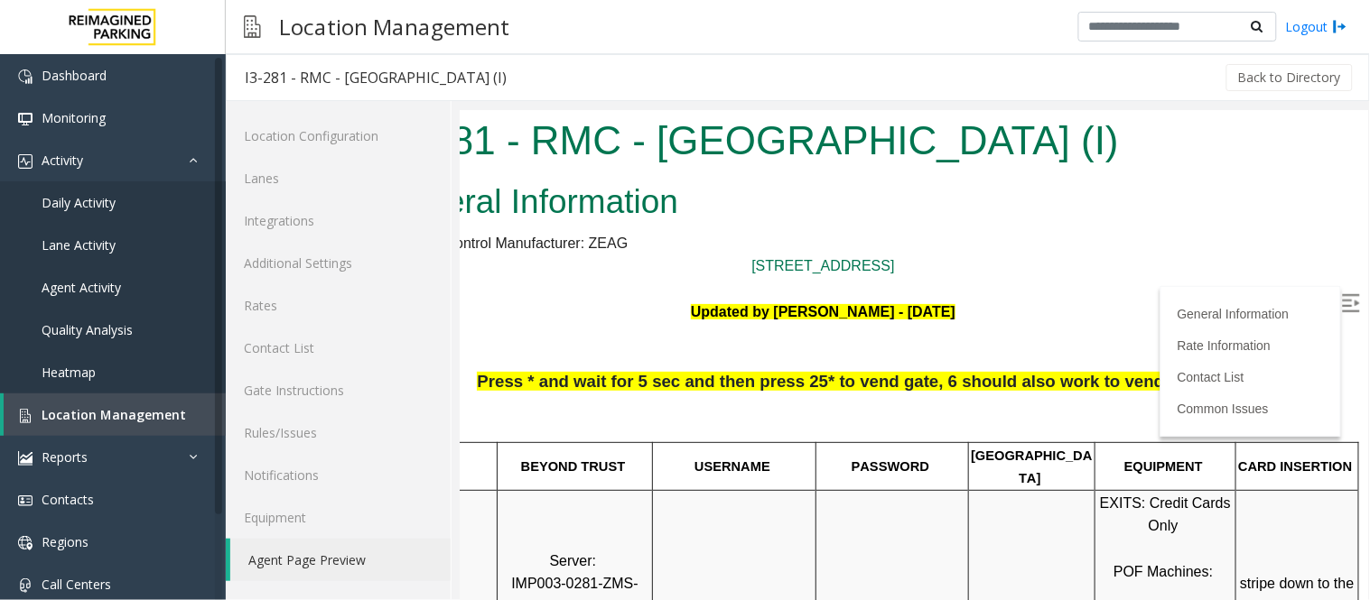
click at [1341, 293] on img at bounding box center [1350, 302] width 18 height 18
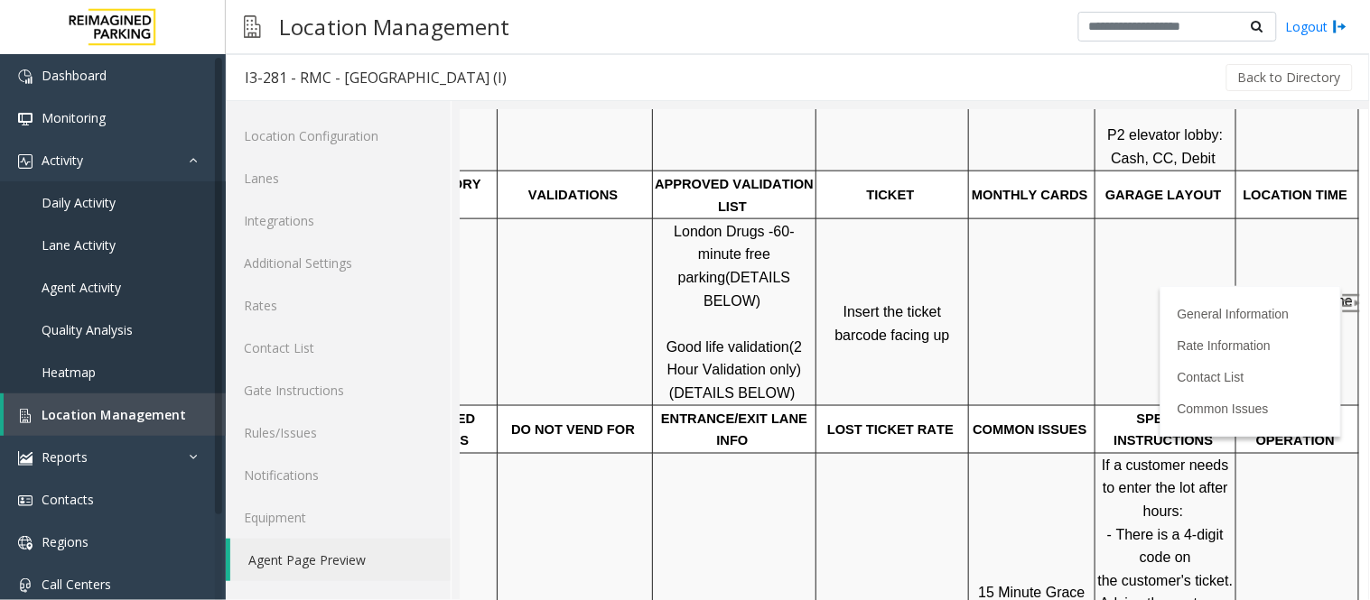
scroll to position [601, 105]
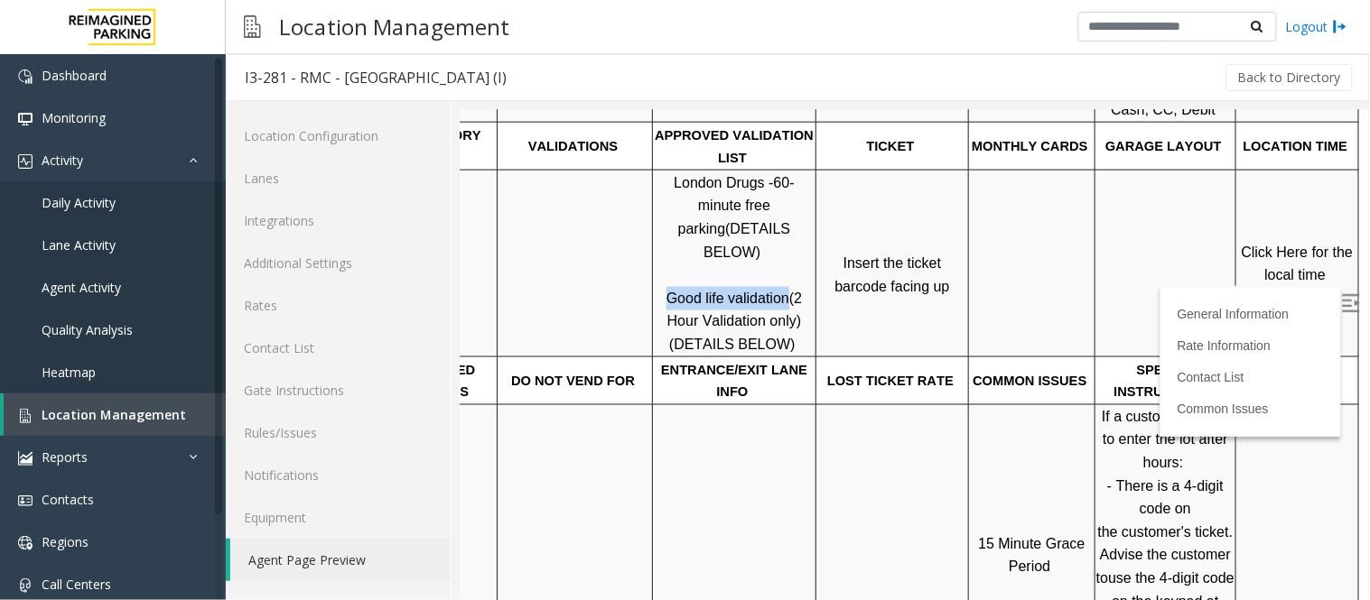
drag, startPoint x: 653, startPoint y: 250, endPoint x: 769, endPoint y: 256, distance: 116.6
click at [769, 256] on p "London Drugs - 60-minute free parking (DETAILS BELOW) Good life validation (2 H…" at bounding box center [733, 263] width 161 height 185
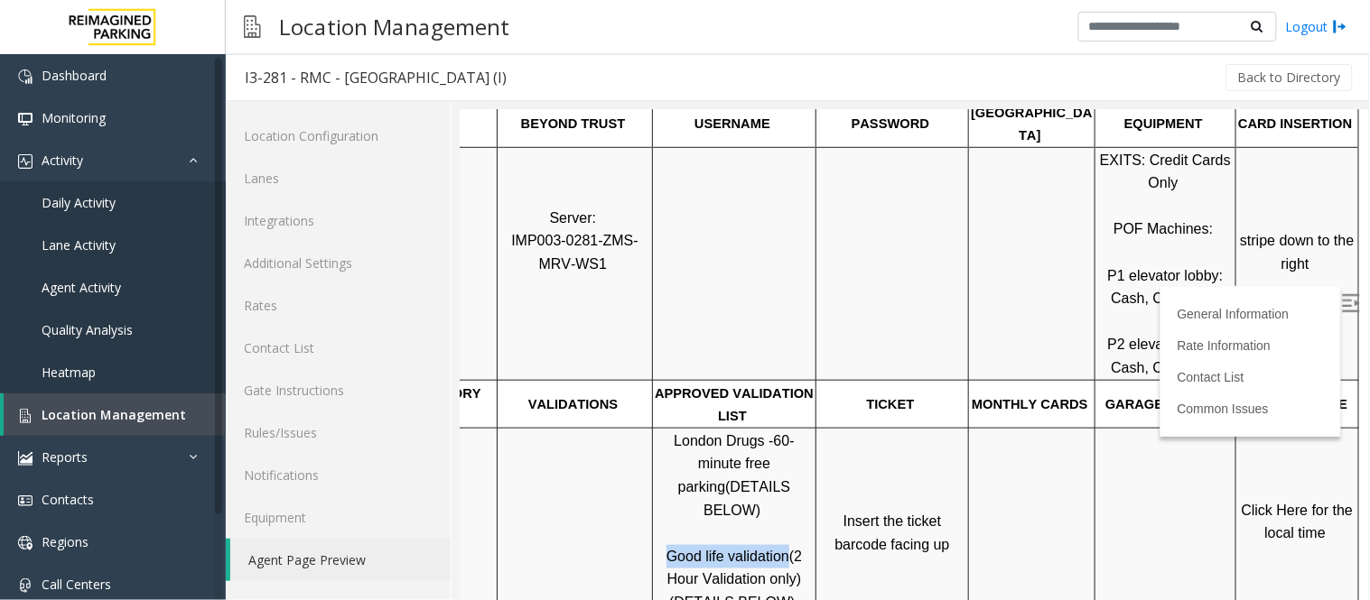
scroll to position [301, 105]
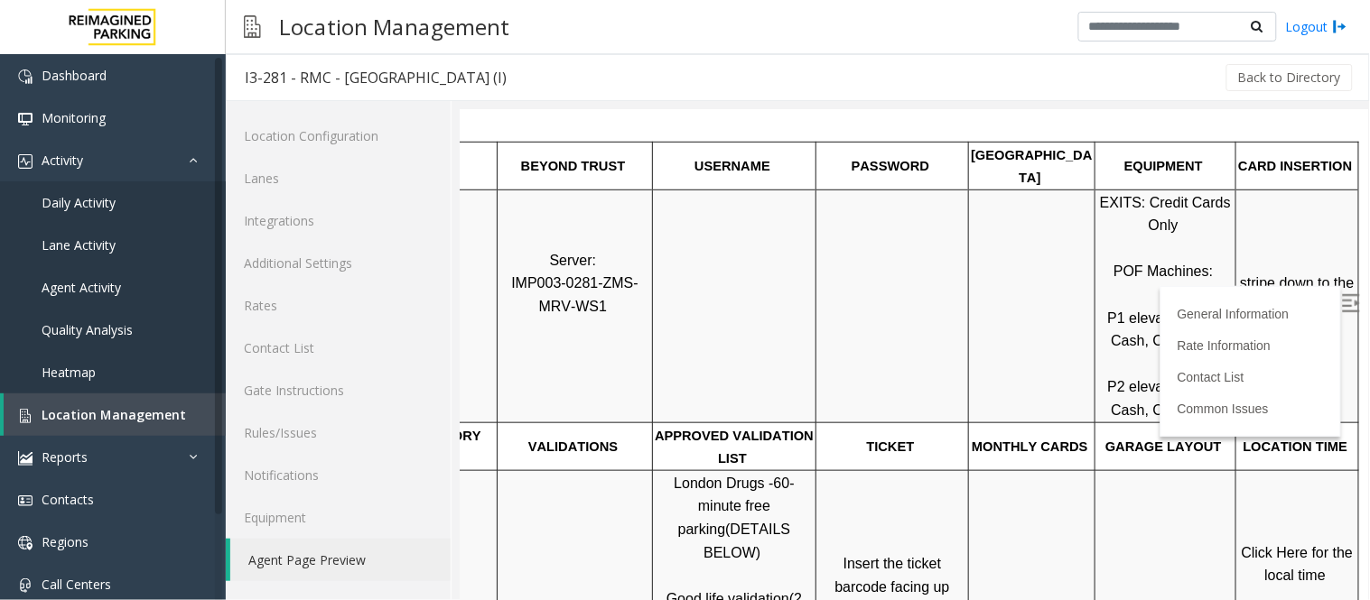
click at [760, 283] on p at bounding box center [733, 306] width 161 height 46
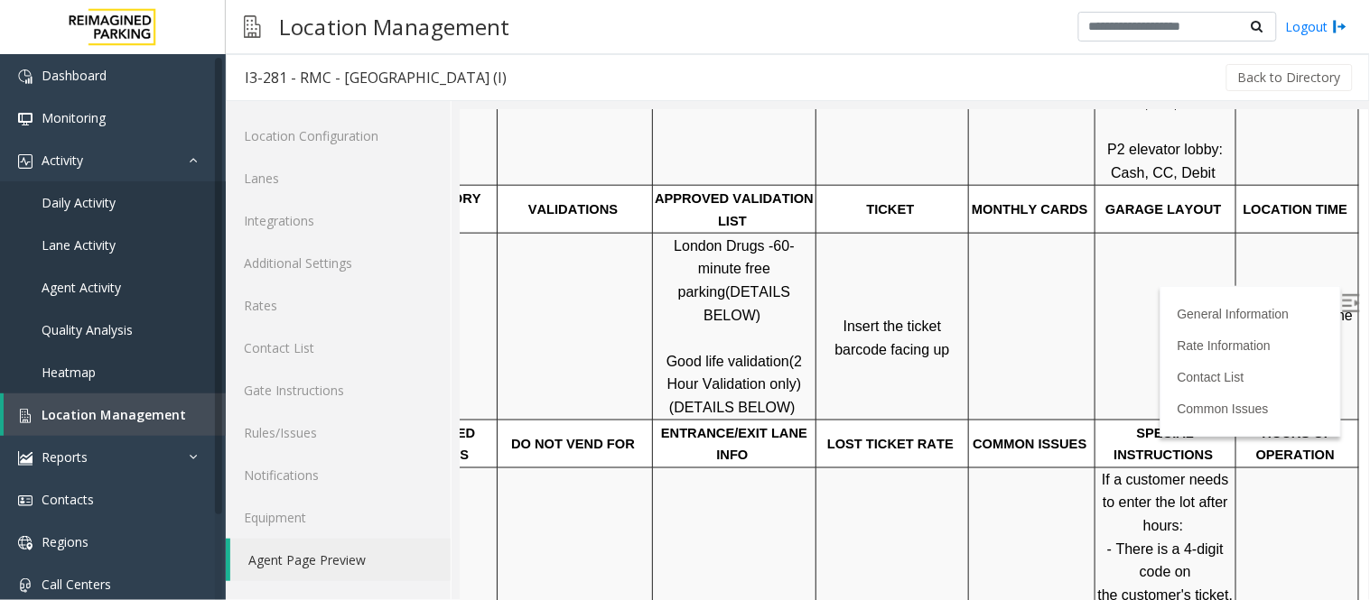
scroll to position [601, 105]
